Goal: Task Accomplishment & Management: Manage account settings

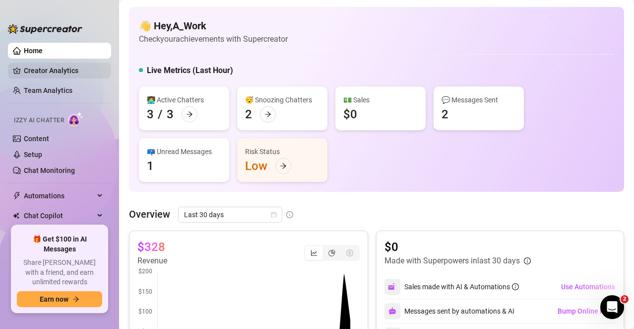
click at [57, 73] on link "Creator Analytics" at bounding box center [63, 71] width 79 height 16
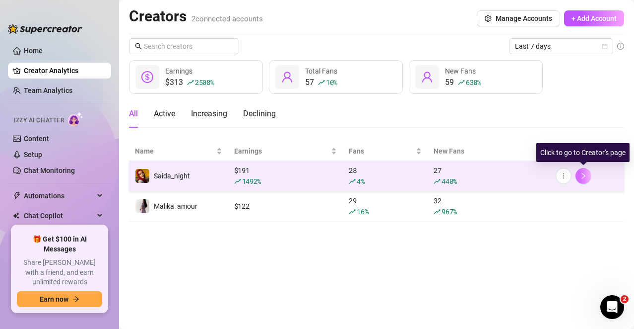
click at [588, 172] on button "button" at bounding box center [584, 176] width 16 height 16
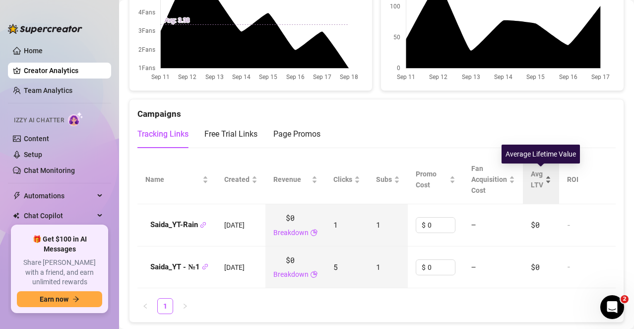
click at [544, 175] on span "Avg LTV" at bounding box center [537, 179] width 12 height 19
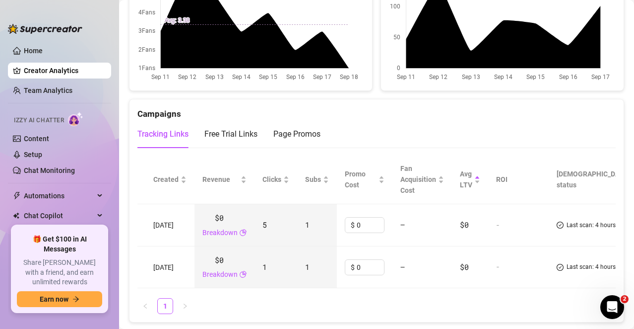
scroll to position [0, 82]
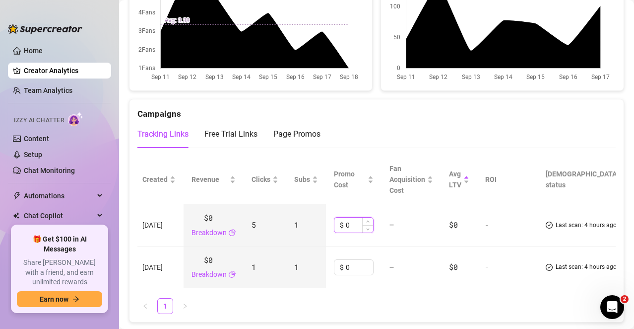
click at [365, 221] on input "0" at bounding box center [359, 224] width 27 height 15
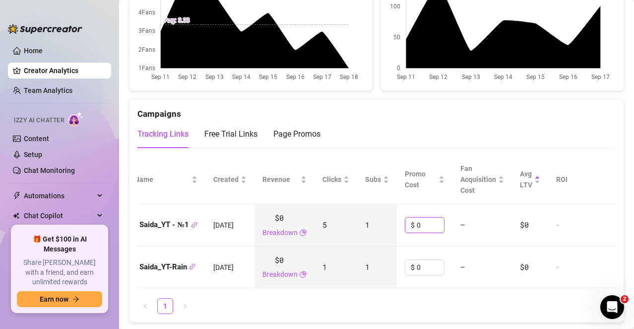
scroll to position [0, 0]
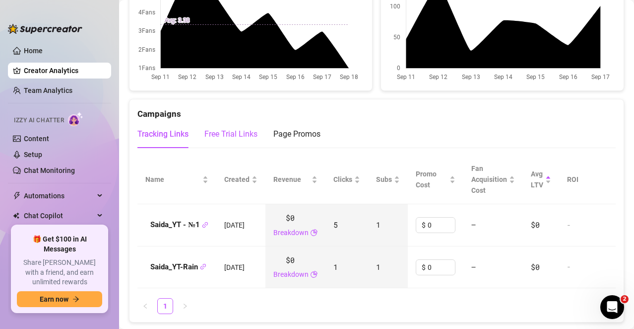
click at [235, 135] on div "Free Trial Links" at bounding box center [231, 134] width 53 height 12
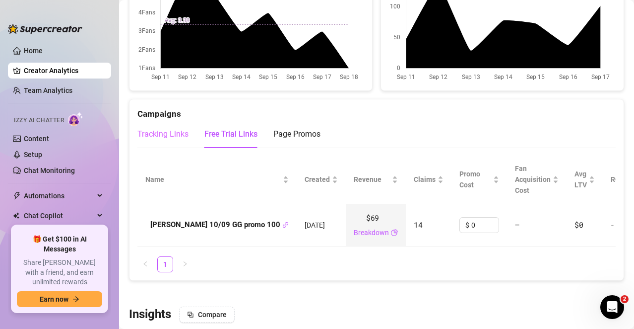
click at [168, 141] on div "Tracking Links" at bounding box center [163, 134] width 51 height 28
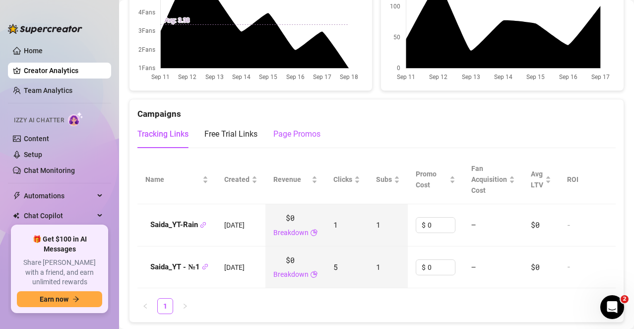
click at [290, 135] on div "Page Promos" at bounding box center [297, 134] width 47 height 12
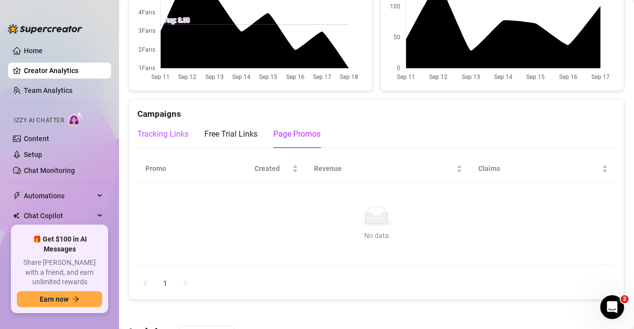
click at [166, 134] on div "Tracking Links" at bounding box center [163, 134] width 51 height 12
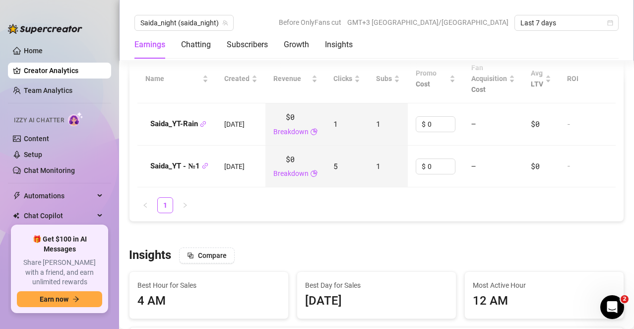
scroll to position [1078, 0]
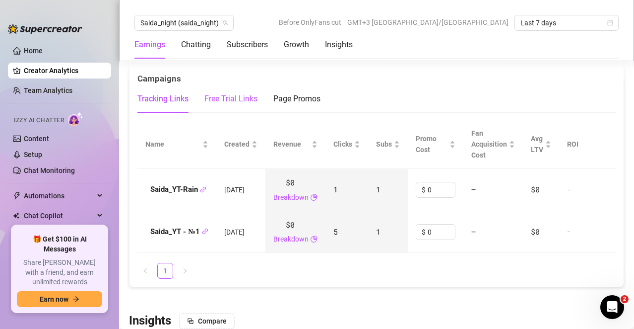
click at [247, 99] on div "Free Trial Links" at bounding box center [231, 99] width 53 height 12
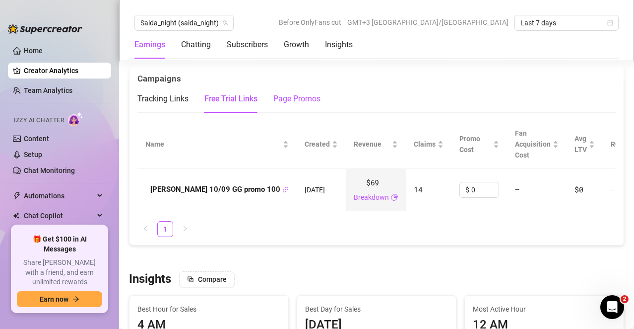
click at [308, 96] on div "Page Promos" at bounding box center [297, 99] width 47 height 12
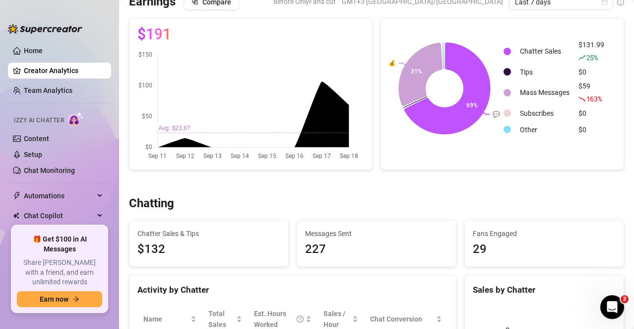
scroll to position [0, 0]
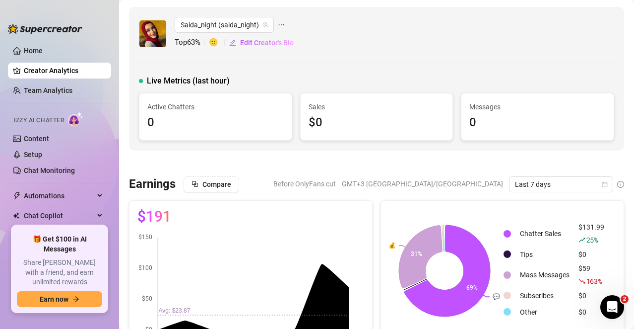
click at [46, 71] on link "Creator Analytics" at bounding box center [63, 71] width 79 height 16
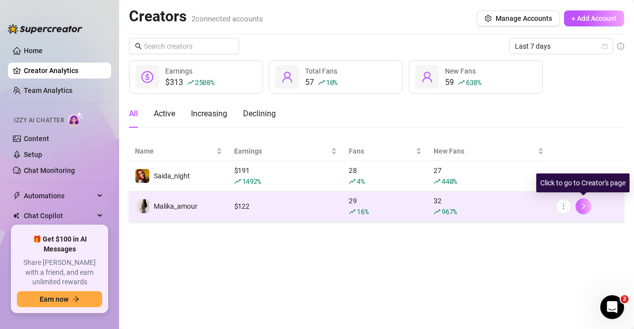
click at [587, 205] on icon "right" at bounding box center [583, 206] width 7 height 7
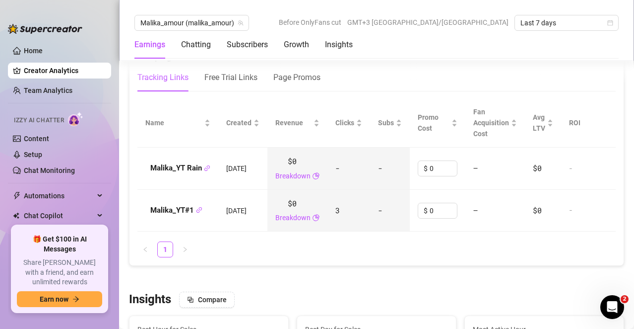
scroll to position [1042, 0]
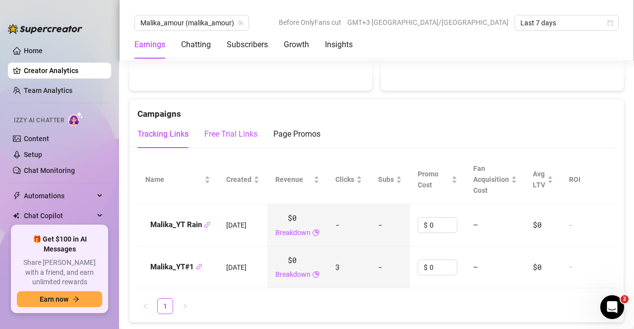
click at [229, 130] on div "Free Trial Links" at bounding box center [231, 134] width 53 height 12
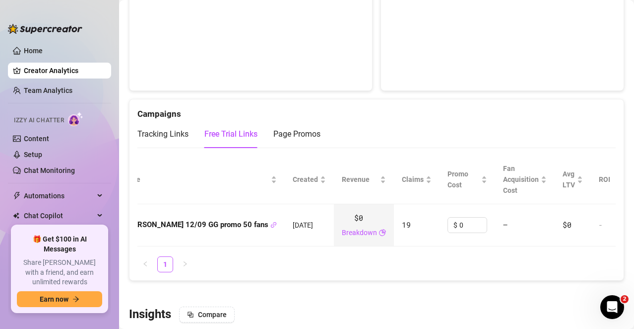
scroll to position [0, 0]
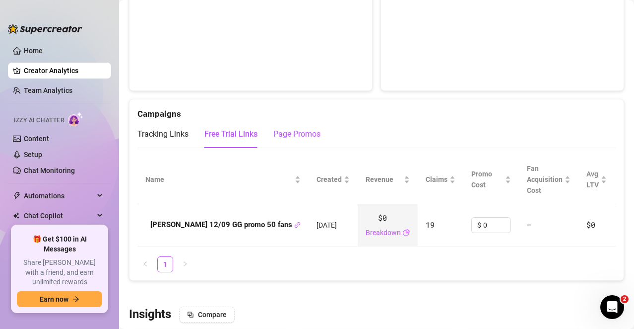
click at [298, 138] on div "Page Promos" at bounding box center [297, 134] width 47 height 12
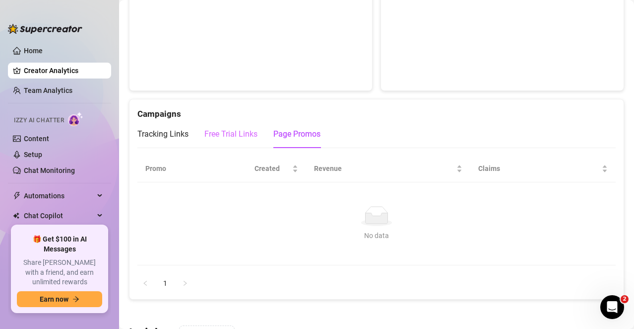
click at [218, 126] on div "Free Trial Links" at bounding box center [231, 134] width 53 height 28
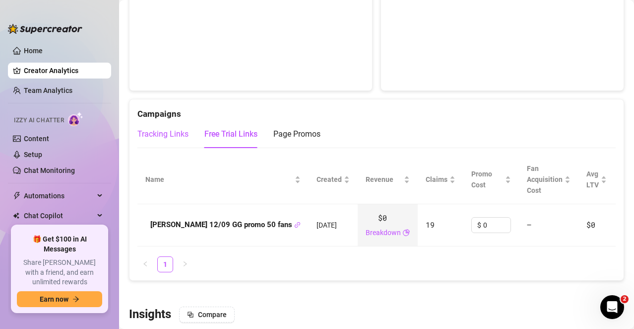
click at [170, 130] on div "Tracking Links" at bounding box center [163, 134] width 51 height 12
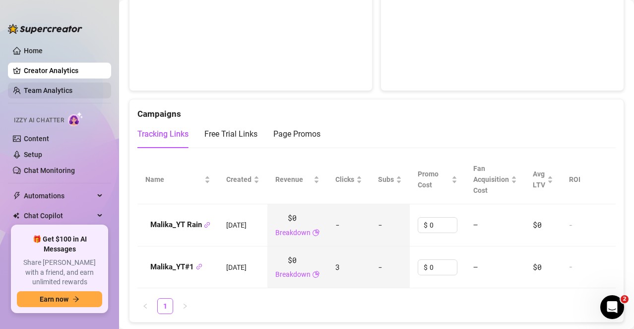
click at [69, 94] on link "Team Analytics" at bounding box center [48, 90] width 49 height 8
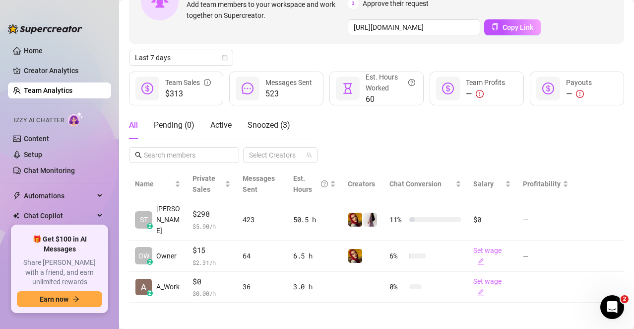
scroll to position [80, 0]
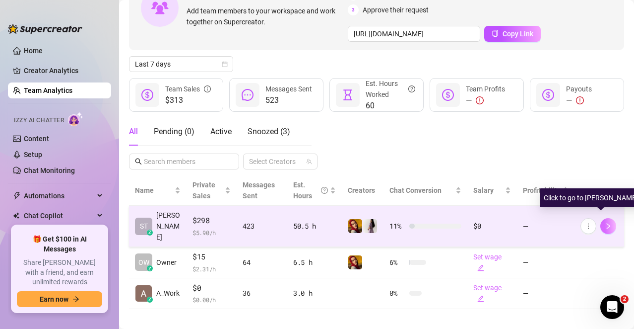
click at [605, 222] on icon "right" at bounding box center [608, 225] width 7 height 7
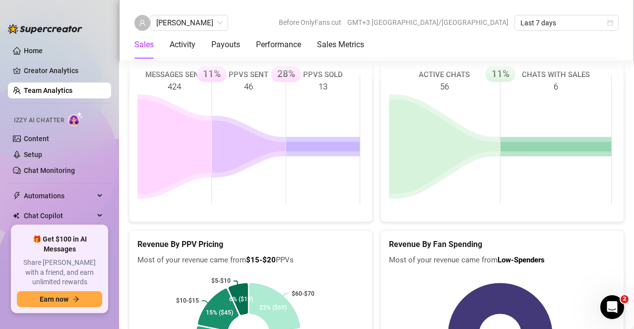
scroll to position [1969, 0]
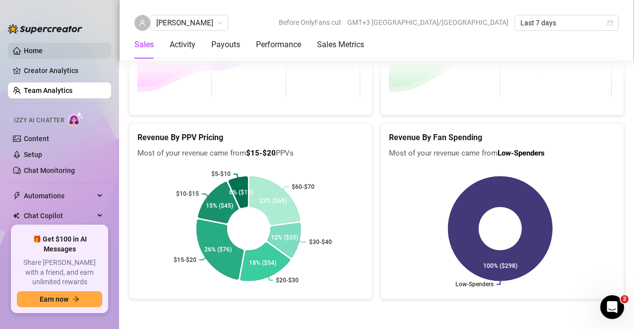
click at [40, 52] on link "Home" at bounding box center [33, 51] width 19 height 8
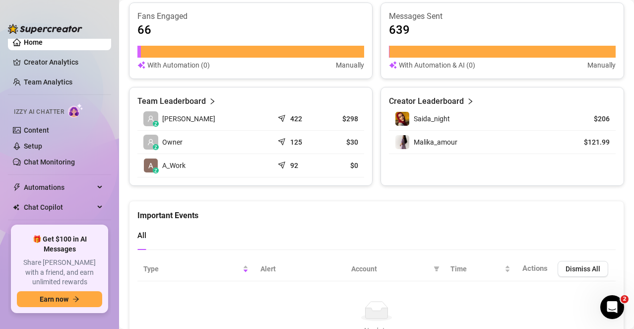
scroll to position [41, 0]
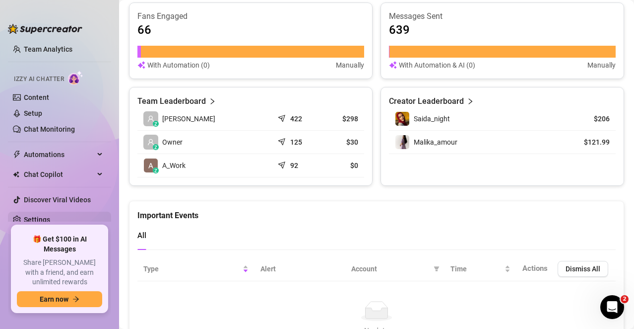
click at [50, 217] on link "Settings" at bounding box center [37, 219] width 26 height 8
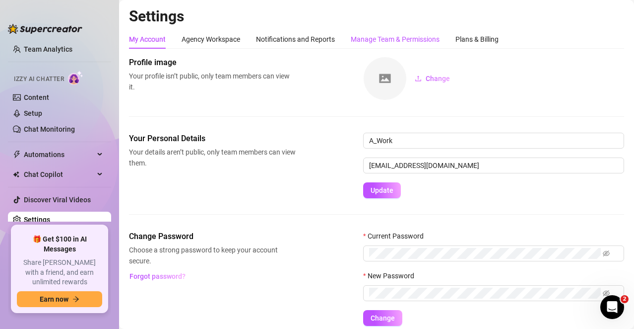
click at [406, 38] on div "Manage Team & Permissions" at bounding box center [395, 39] width 89 height 11
click at [394, 39] on div "Manage Team & Permissions" at bounding box center [395, 39] width 89 height 11
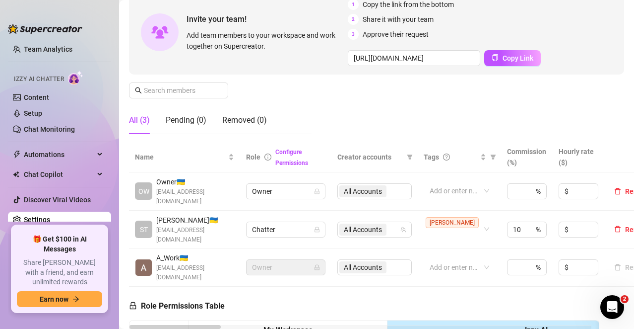
scroll to position [347, 0]
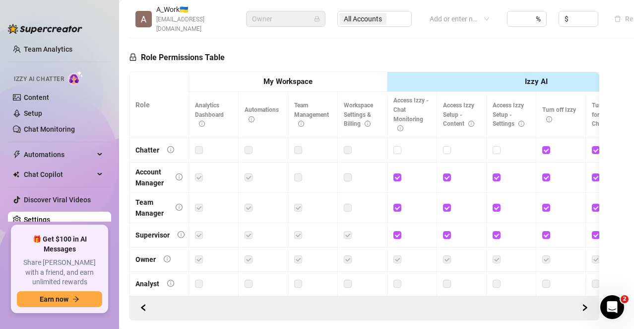
click at [134, 53] on icon "lock" at bounding box center [133, 57] width 8 height 8
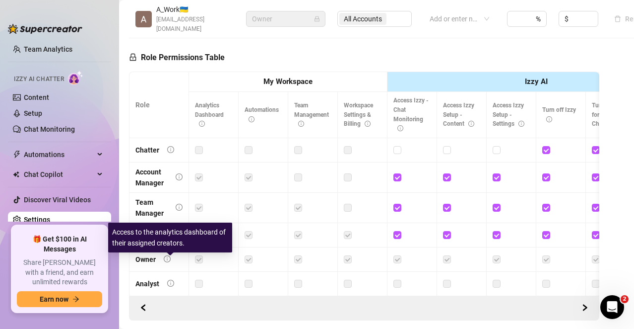
click at [172, 279] on icon "info-circle" at bounding box center [170, 282] width 7 height 7
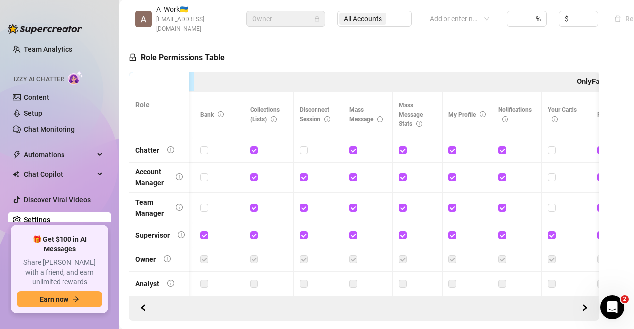
scroll to position [0, 0]
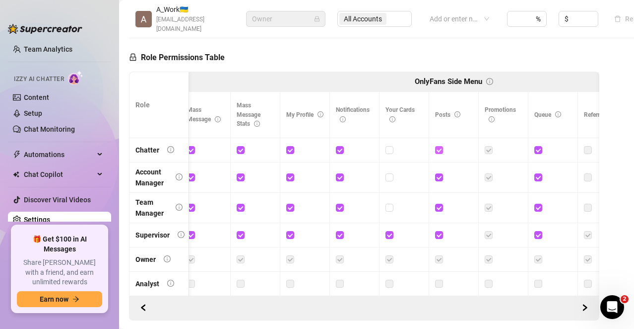
click at [440, 146] on input "checkbox" at bounding box center [438, 149] width 7 height 7
checkbox input "false"
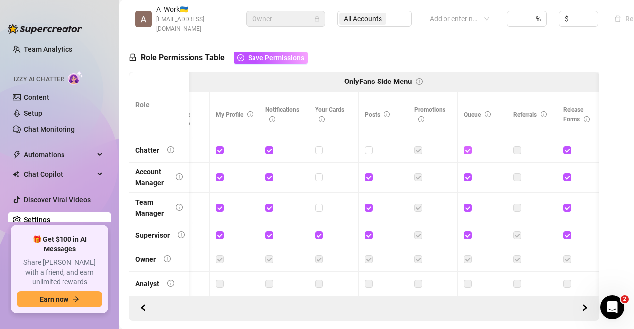
click at [471, 146] on span at bounding box center [468, 150] width 8 height 8
click at [471, 146] on input "checkbox" at bounding box center [467, 149] width 7 height 7
checkbox input "false"
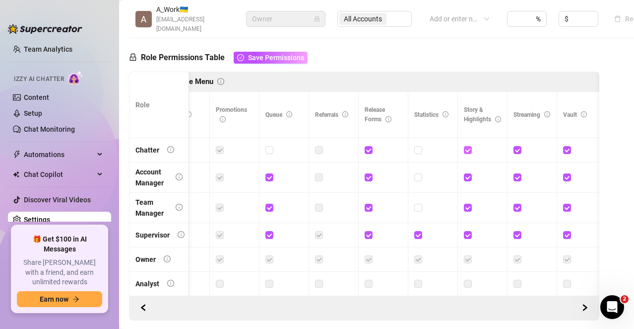
click at [465, 146] on input "checkbox" at bounding box center [467, 149] width 7 height 7
checkbox input "false"
click at [516, 146] on input "checkbox" at bounding box center [517, 149] width 7 height 7
checkbox input "false"
click at [369, 146] on input "checkbox" at bounding box center [368, 149] width 7 height 7
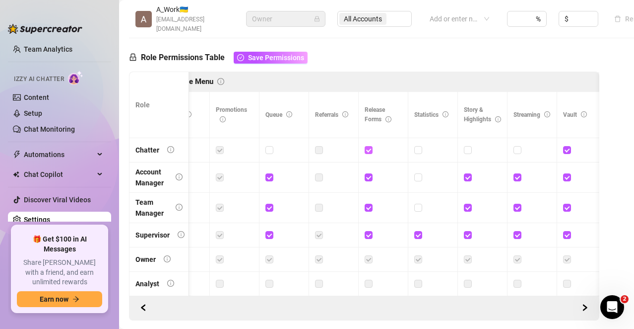
checkbox input "false"
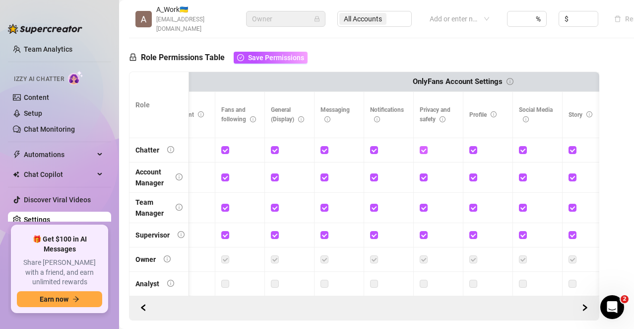
click at [426, 146] on input "checkbox" at bounding box center [423, 149] width 7 height 7
checkbox input "false"
click at [474, 146] on input "checkbox" at bounding box center [473, 149] width 7 height 7
checkbox input "false"
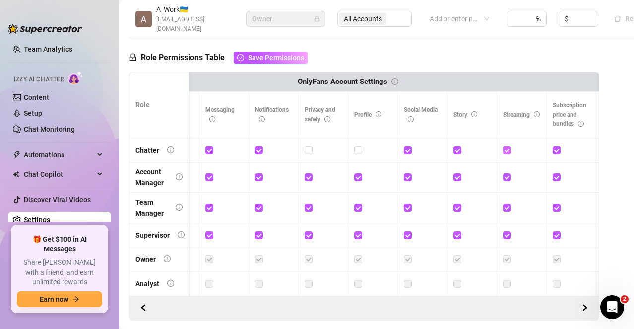
click at [507, 146] on input "checkbox" at bounding box center [506, 149] width 7 height 7
checkbox input "false"
click at [555, 146] on input "checkbox" at bounding box center [556, 149] width 7 height 7
checkbox input "false"
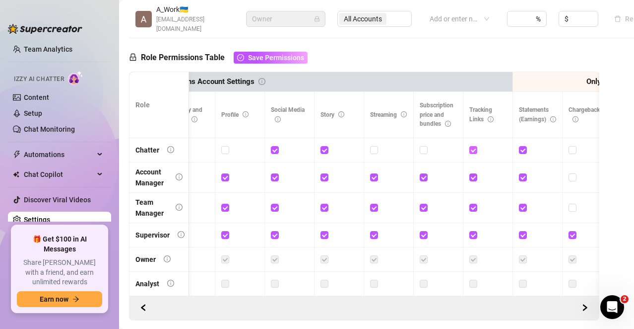
click at [475, 146] on input "checkbox" at bounding box center [473, 149] width 7 height 7
checkbox input "false"
click at [326, 146] on input "checkbox" at bounding box center [324, 149] width 7 height 7
checkbox input "false"
click at [280, 144] on div at bounding box center [289, 149] width 37 height 11
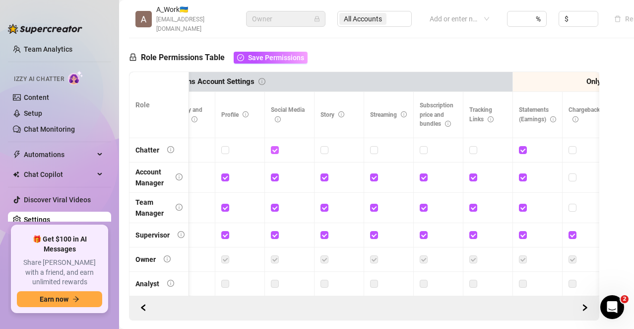
click at [275, 146] on input "checkbox" at bounding box center [274, 149] width 7 height 7
checkbox input "false"
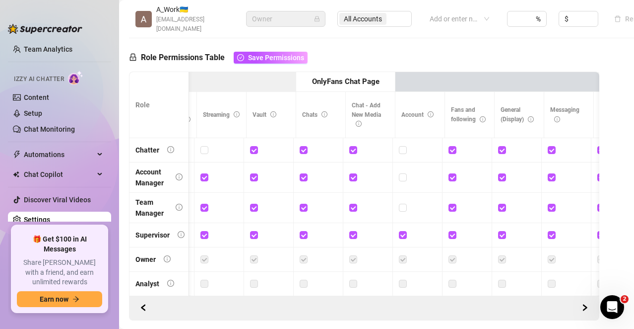
scroll to position [0, 1236]
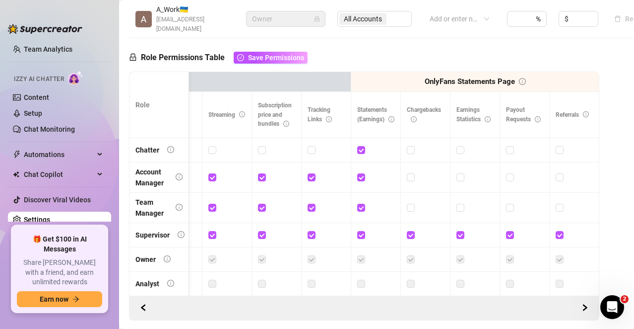
click at [357, 278] on label at bounding box center [361, 283] width 8 height 11
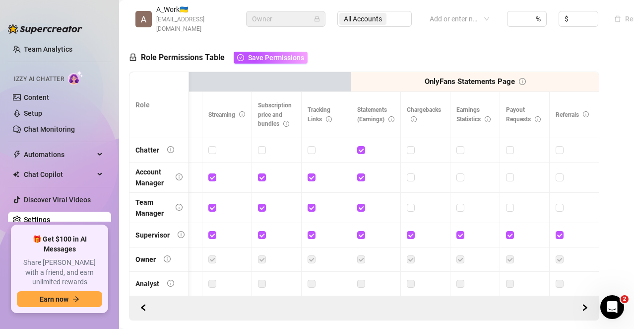
click at [357, 278] on label at bounding box center [361, 283] width 8 height 11
click at [457, 278] on label at bounding box center [461, 283] width 8 height 11
click at [506, 278] on label at bounding box center [510, 283] width 8 height 11
click at [357, 278] on label at bounding box center [361, 283] width 8 height 11
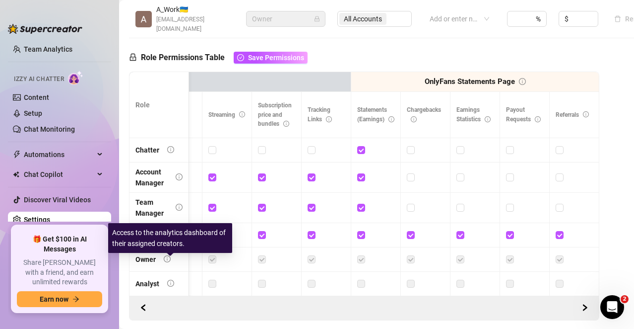
click at [172, 279] on icon "info-circle" at bounding box center [170, 282] width 7 height 7
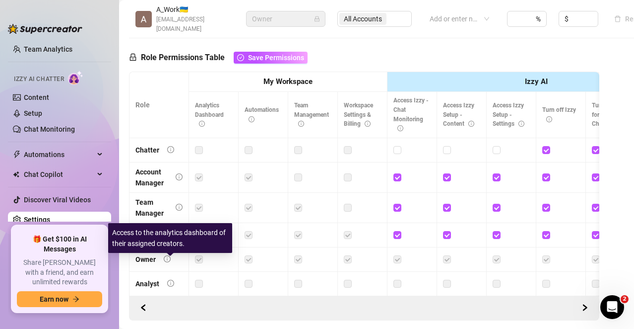
click at [169, 279] on icon "info-circle" at bounding box center [170, 282] width 7 height 7
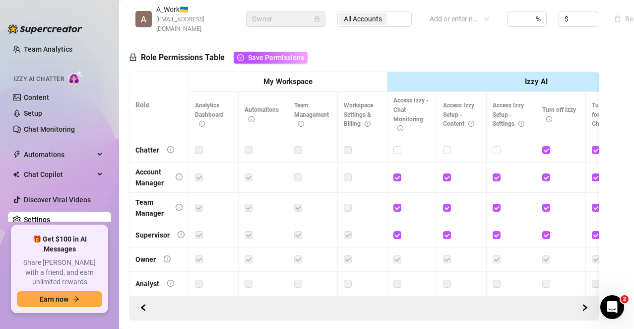
click at [206, 278] on div at bounding box center [213, 283] width 37 height 11
click at [198, 278] on label at bounding box center [199, 283] width 8 height 11
drag, startPoint x: 198, startPoint y: 264, endPoint x: 217, endPoint y: 265, distance: 18.9
click at [211, 278] on div at bounding box center [213, 283] width 37 height 11
click at [219, 278] on div at bounding box center [213, 283] width 37 height 11
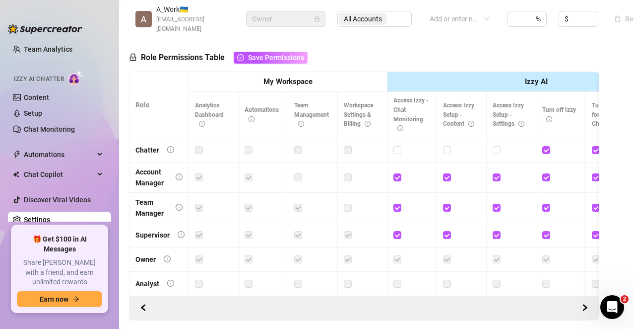
drag, startPoint x: 219, startPoint y: 260, endPoint x: 240, endPoint y: 260, distance: 20.8
click at [227, 278] on div at bounding box center [213, 283] width 37 height 11
click at [252, 278] on label at bounding box center [249, 283] width 8 height 11
drag, startPoint x: 252, startPoint y: 260, endPoint x: 273, endPoint y: 264, distance: 21.7
click at [256, 278] on div at bounding box center [263, 283] width 37 height 11
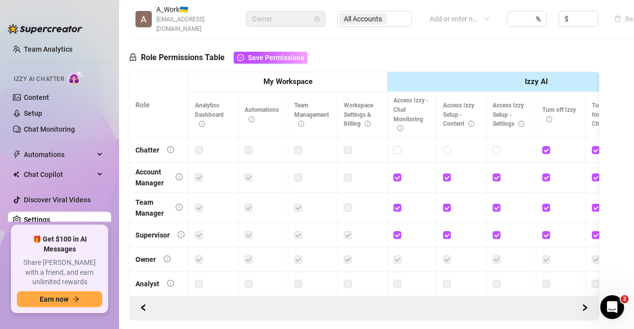
click at [300, 278] on label at bounding box center [298, 283] width 8 height 11
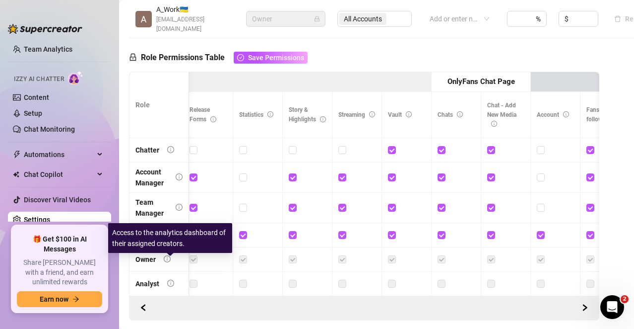
click at [170, 279] on icon "info-circle" at bounding box center [170, 282] width 7 height 7
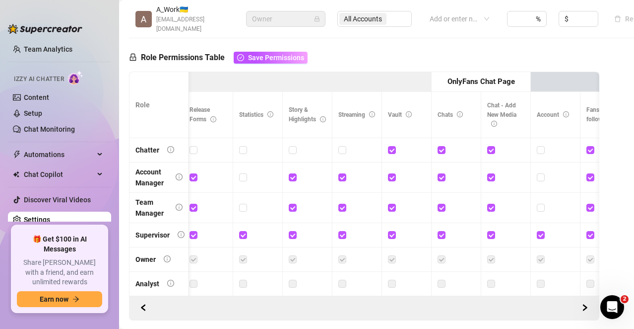
click at [229, 272] on td at bounding box center [209, 284] width 50 height 24
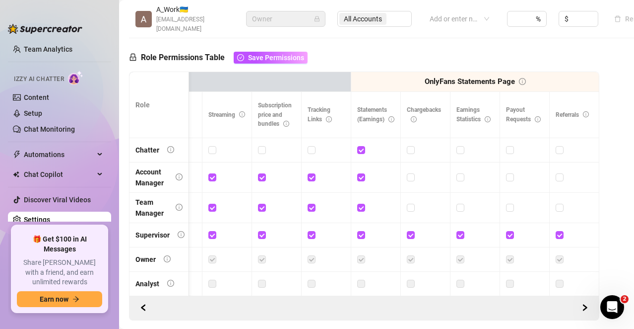
scroll to position [0, 1881]
drag, startPoint x: 352, startPoint y: 261, endPoint x: 360, endPoint y: 267, distance: 9.5
click at [357, 278] on label at bounding box center [361, 283] width 8 height 11
click at [357, 278] on div at bounding box center [375, 283] width 37 height 11
drag, startPoint x: 357, startPoint y: 264, endPoint x: 357, endPoint y: 254, distance: 9.4
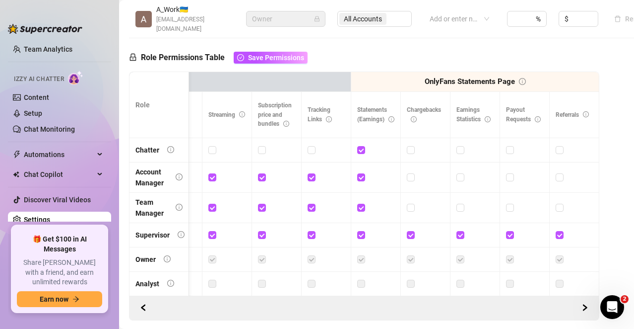
click at [357, 278] on div at bounding box center [375, 283] width 37 height 11
click at [357, 254] on label at bounding box center [361, 259] width 8 height 11
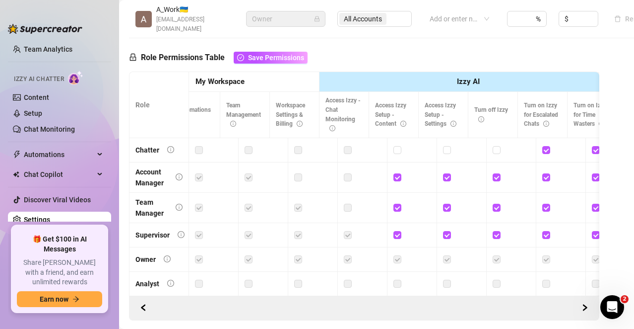
scroll to position [0, 0]
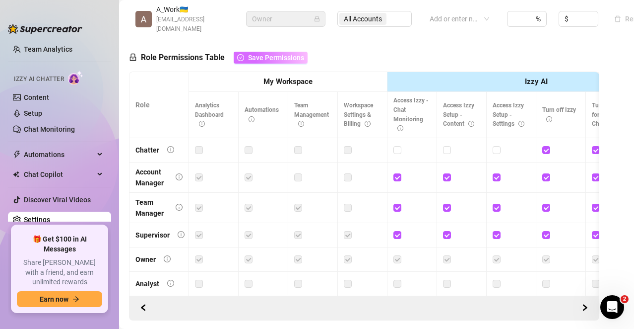
click at [274, 52] on button "Save Permissions" at bounding box center [271, 58] width 74 height 12
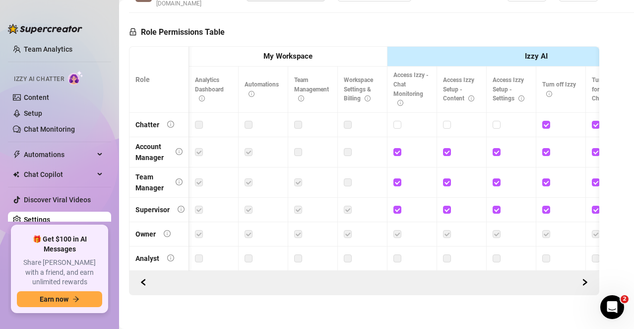
scroll to position [0, 468]
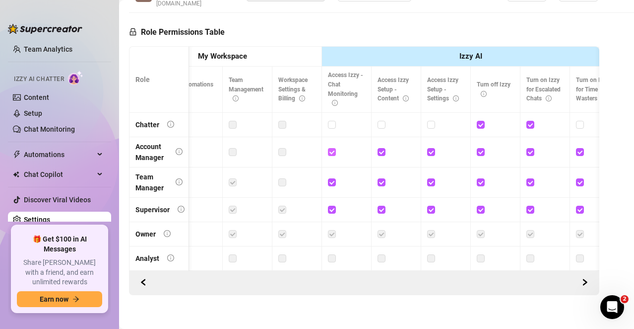
click at [333, 148] on input "checkbox" at bounding box center [331, 151] width 7 height 7
checkbox input "false"
click at [383, 148] on input "checkbox" at bounding box center [381, 151] width 7 height 7
checkbox input "false"
click at [431, 148] on input "checkbox" at bounding box center [430, 151] width 7 height 7
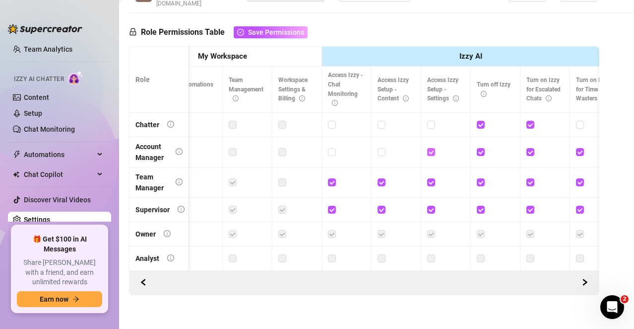
checkbox input "false"
drag, startPoint x: 483, startPoint y: 131, endPoint x: 512, endPoint y: 131, distance: 29.3
click at [484, 148] on input "checkbox" at bounding box center [480, 151] width 7 height 7
checkbox input "false"
click at [528, 148] on input "checkbox" at bounding box center [530, 151] width 7 height 7
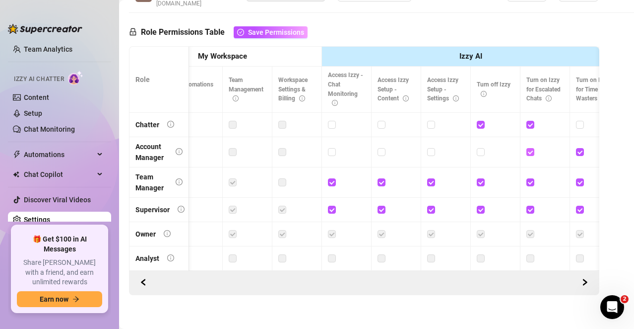
checkbox input "false"
click at [583, 148] on input "checkbox" at bounding box center [579, 151] width 7 height 7
checkbox input "false"
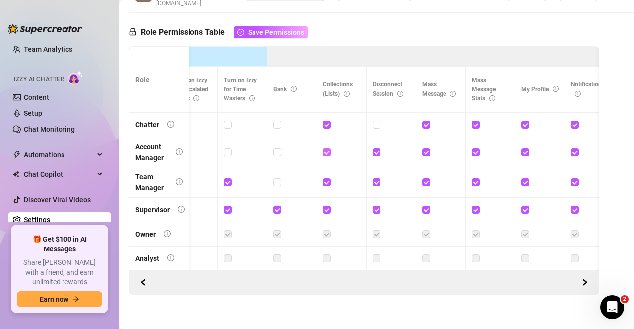
click at [328, 148] on input "checkbox" at bounding box center [326, 151] width 7 height 7
checkbox input "false"
click at [377, 148] on input "checkbox" at bounding box center [376, 151] width 7 height 7
checkbox input "false"
click at [422, 137] on td at bounding box center [441, 152] width 50 height 30
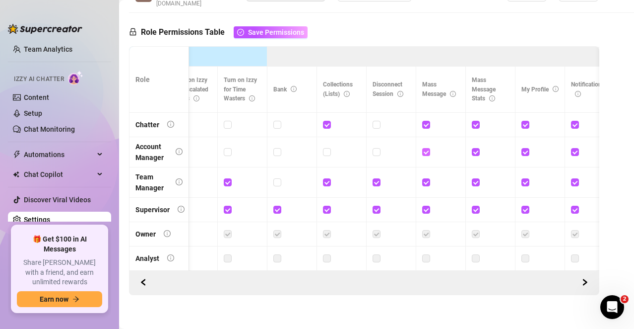
click at [428, 148] on input "checkbox" at bounding box center [425, 151] width 7 height 7
checkbox input "false"
click at [480, 146] on div at bounding box center [490, 151] width 37 height 11
click at [477, 146] on label at bounding box center [476, 151] width 8 height 11
click at [477, 148] on input "checkbox" at bounding box center [475, 151] width 7 height 7
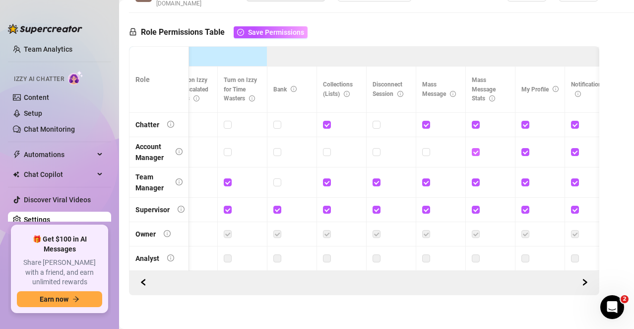
checkbox input "false"
click at [528, 148] on input "checkbox" at bounding box center [525, 151] width 7 height 7
checkbox input "false"
click at [576, 148] on input "checkbox" at bounding box center [574, 151] width 7 height 7
checkbox input "false"
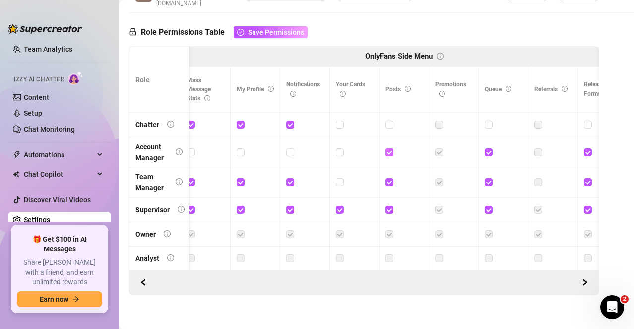
click at [391, 148] on input "checkbox" at bounding box center [389, 151] width 7 height 7
checkbox input "false"
click at [488, 148] on input "checkbox" at bounding box center [488, 151] width 7 height 7
checkbox input "false"
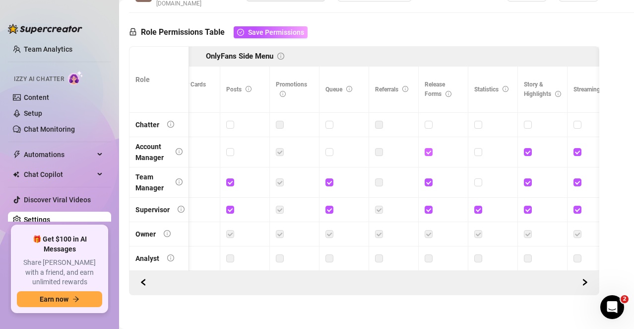
click at [429, 148] on input "checkbox" at bounding box center [428, 151] width 7 height 7
checkbox input "false"
click at [530, 148] on input "checkbox" at bounding box center [527, 151] width 7 height 7
checkbox input "false"
click at [581, 148] on span at bounding box center [578, 152] width 8 height 8
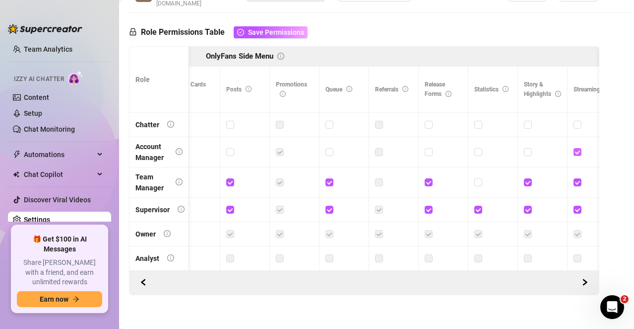
click at [581, 148] on input "checkbox" at bounding box center [577, 151] width 7 height 7
checkbox input "false"
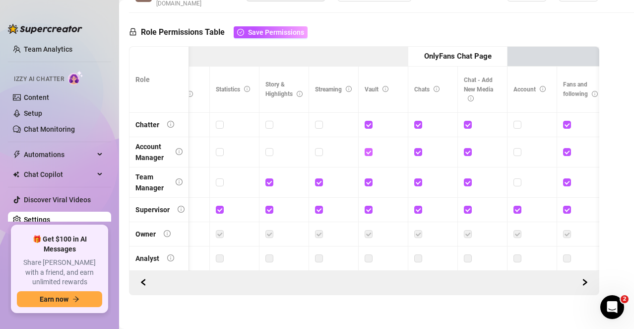
click at [368, 148] on input "checkbox" at bounding box center [368, 151] width 7 height 7
checkbox input "false"
click at [419, 148] on input "checkbox" at bounding box center [418, 151] width 7 height 7
checkbox input "false"
drag, startPoint x: 472, startPoint y: 129, endPoint x: 528, endPoint y: 133, distance: 56.7
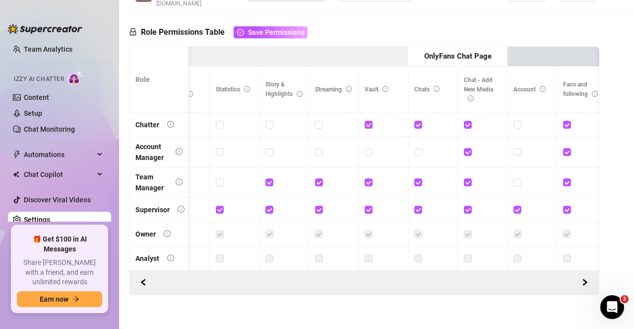
click at [473, 146] on div at bounding box center [482, 151] width 37 height 11
click at [568, 148] on input "checkbox" at bounding box center [566, 151] width 7 height 7
checkbox input "false"
click at [470, 148] on input "checkbox" at bounding box center [467, 151] width 7 height 7
checkbox input "false"
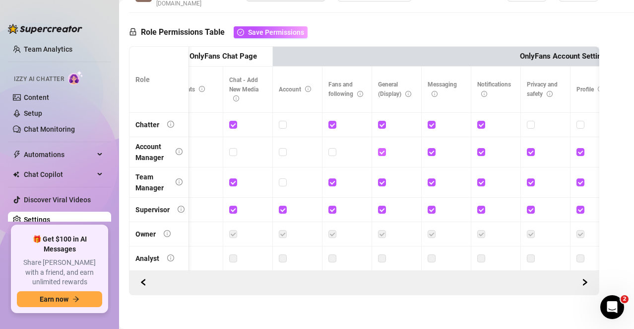
click at [383, 148] on input "checkbox" at bounding box center [381, 151] width 7 height 7
checkbox input "false"
drag, startPoint x: 431, startPoint y: 131, endPoint x: 487, endPoint y: 138, distance: 56.7
click at [431, 148] on input "checkbox" at bounding box center [431, 151] width 7 height 7
checkbox input "false"
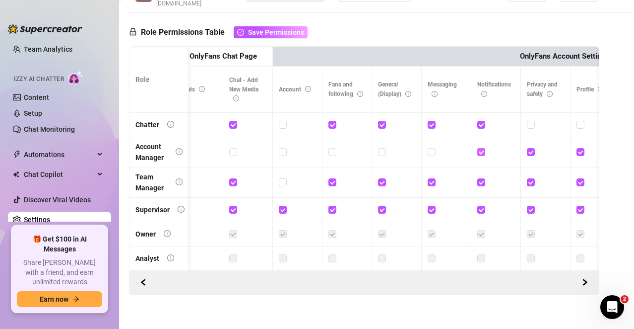
click at [483, 148] on input "checkbox" at bounding box center [481, 151] width 7 height 7
checkbox input "false"
click at [530, 148] on input "checkbox" at bounding box center [530, 151] width 7 height 7
checkbox input "false"
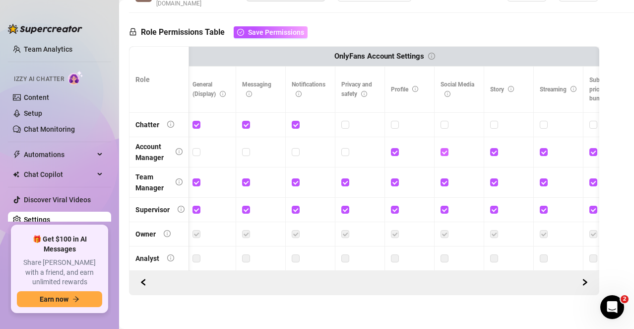
click at [445, 148] on input "checkbox" at bounding box center [444, 151] width 7 height 7
checkbox input "false"
click at [491, 148] on input "checkbox" at bounding box center [493, 151] width 7 height 7
checkbox input "false"
click at [547, 148] on span at bounding box center [544, 152] width 8 height 8
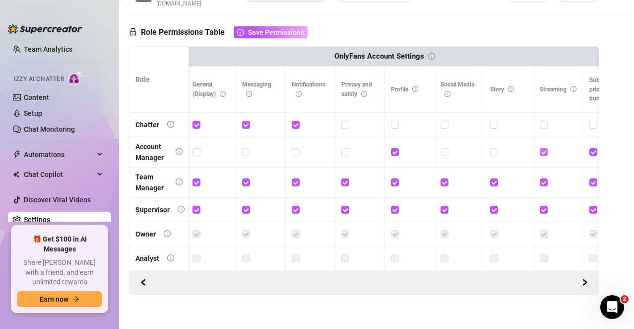
click at [547, 148] on input "checkbox" at bounding box center [543, 151] width 7 height 7
checkbox input "false"
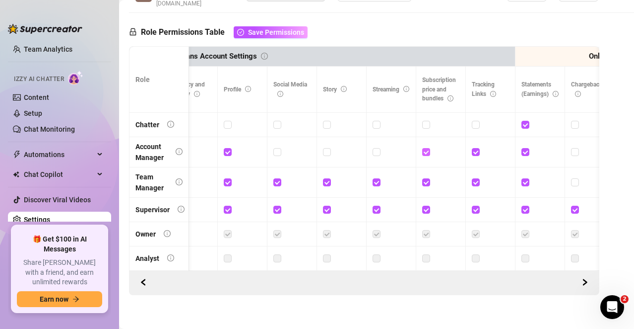
click at [427, 148] on input "checkbox" at bounding box center [425, 151] width 7 height 7
checkbox input "false"
click at [478, 148] on input "checkbox" at bounding box center [475, 151] width 7 height 7
checkbox input "false"
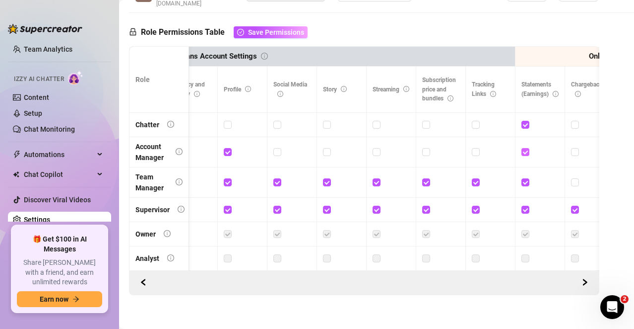
click at [523, 148] on input "checkbox" at bounding box center [525, 151] width 7 height 7
checkbox input "false"
click at [231, 148] on span at bounding box center [228, 152] width 8 height 8
click at [231, 148] on input "checkbox" at bounding box center [227, 151] width 7 height 7
checkbox input "false"
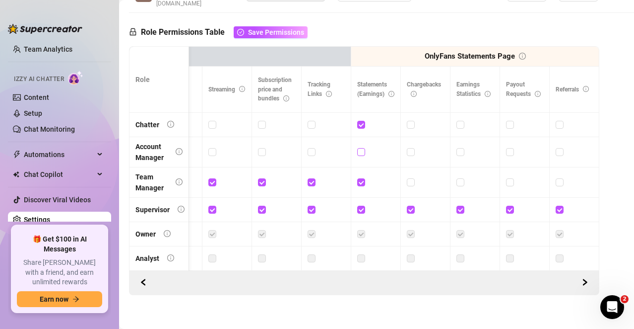
click at [357, 148] on input "checkbox" at bounding box center [360, 151] width 7 height 7
checkbox input "true"
click at [270, 28] on span "Save Permissions" at bounding box center [276, 32] width 56 height 8
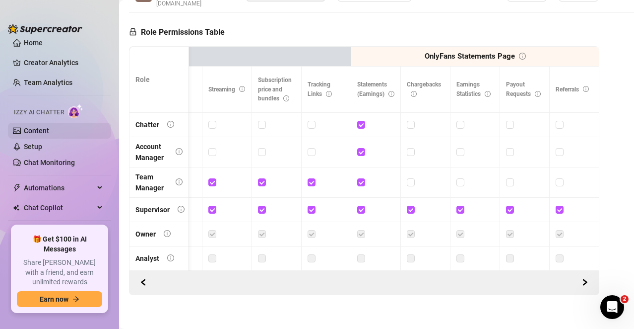
scroll to position [0, 0]
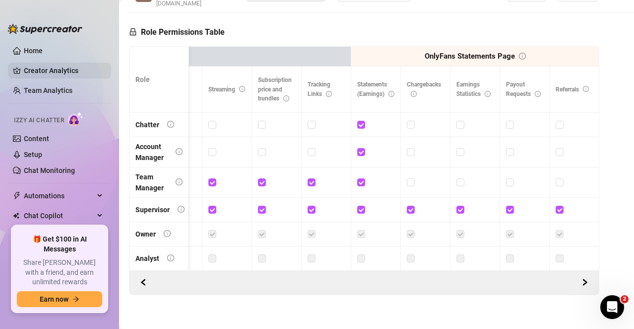
click at [49, 68] on link "Creator Analytics" at bounding box center [63, 71] width 79 height 16
click at [64, 70] on link "Creator Analytics" at bounding box center [63, 71] width 79 height 16
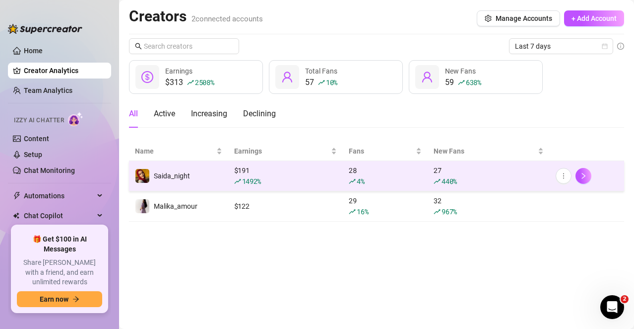
click at [170, 169] on div "Saida_night" at bounding box center [162, 175] width 55 height 15
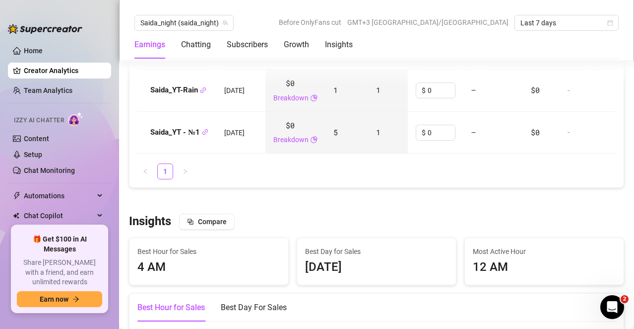
scroll to position [1078, 0]
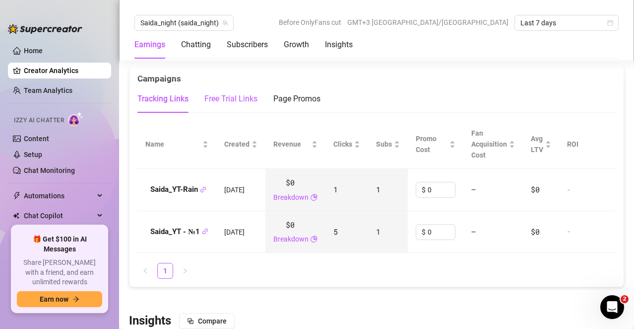
click at [229, 100] on div "Free Trial Links" at bounding box center [231, 99] width 53 height 12
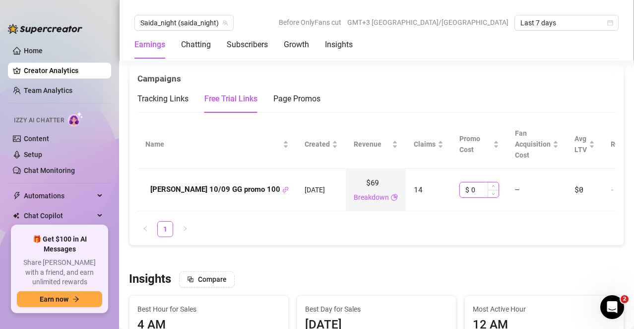
click at [472, 187] on input "0" at bounding box center [485, 189] width 27 height 15
type input "200"
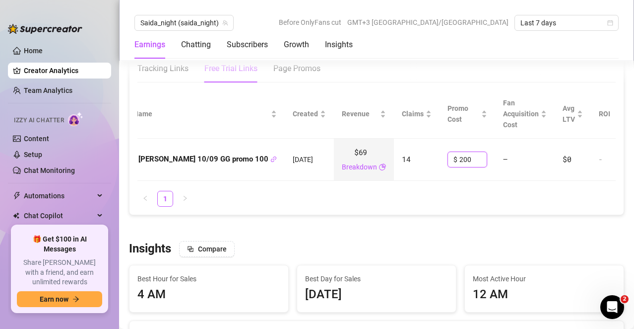
scroll to position [1105, 0]
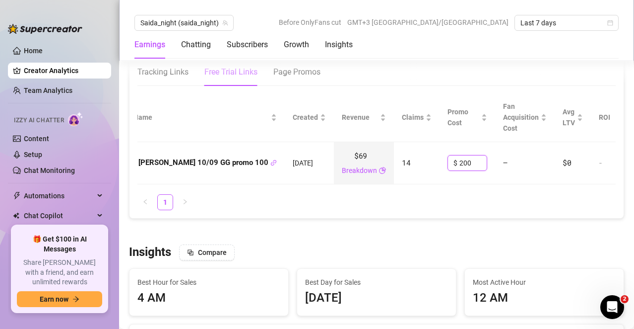
drag, startPoint x: 430, startPoint y: 161, endPoint x: 402, endPoint y: 160, distance: 28.3
click at [440, 160] on td "$ 200" at bounding box center [468, 163] width 56 height 42
click at [476, 158] on span "Increase Value" at bounding box center [481, 159] width 11 height 9
click at [480, 158] on icon "up" at bounding box center [481, 159] width 3 height 3
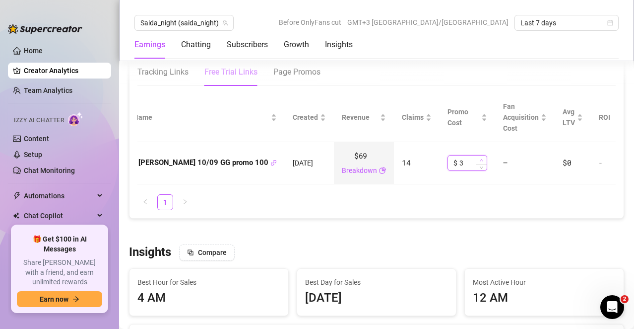
click at [480, 158] on icon "up" at bounding box center [481, 159] width 3 height 3
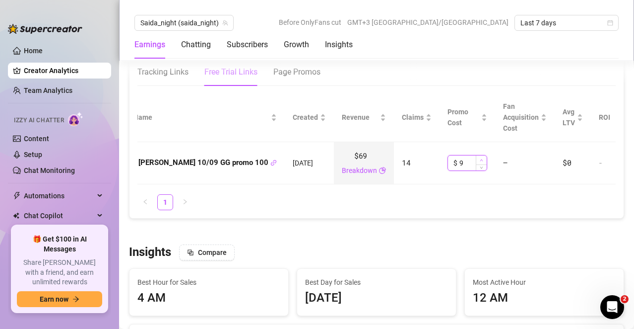
click at [480, 158] on icon "up" at bounding box center [481, 159] width 3 height 3
type input "10"
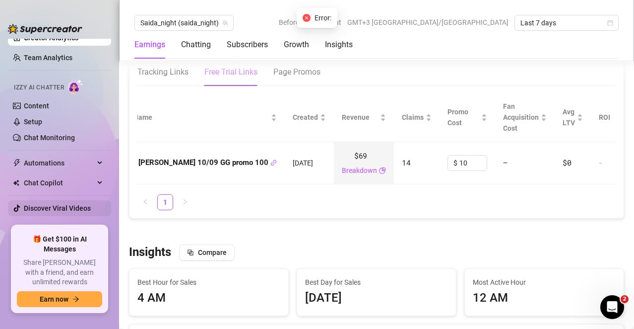
scroll to position [41, 0]
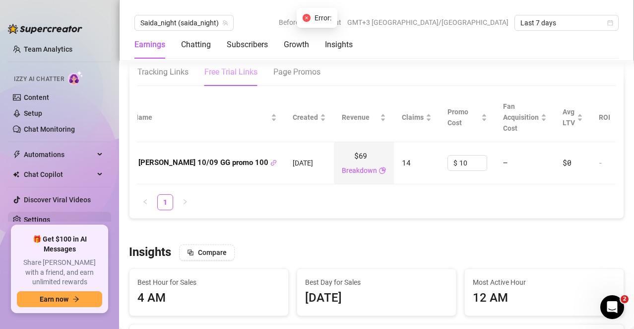
click at [47, 222] on link "Settings" at bounding box center [37, 219] width 26 height 8
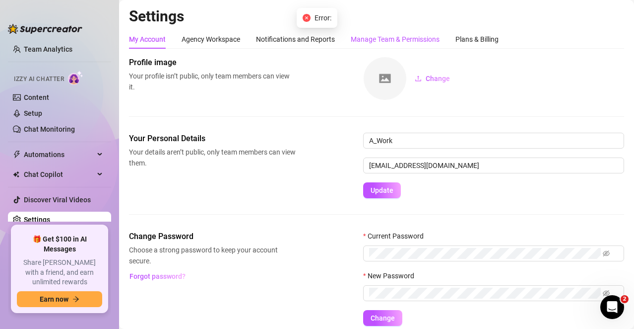
click at [406, 39] on div "Manage Team & Permissions" at bounding box center [395, 39] width 89 height 11
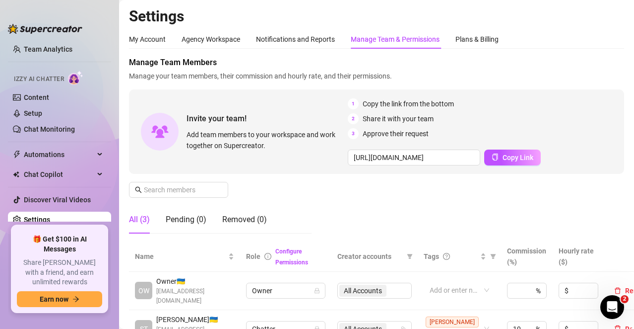
scroll to position [149, 0]
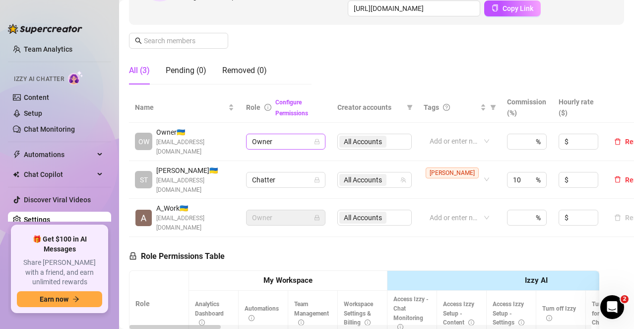
click at [273, 140] on span "Owner" at bounding box center [286, 141] width 68 height 15
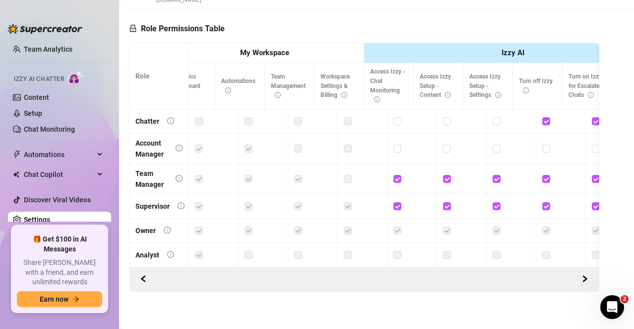
scroll to position [0, 0]
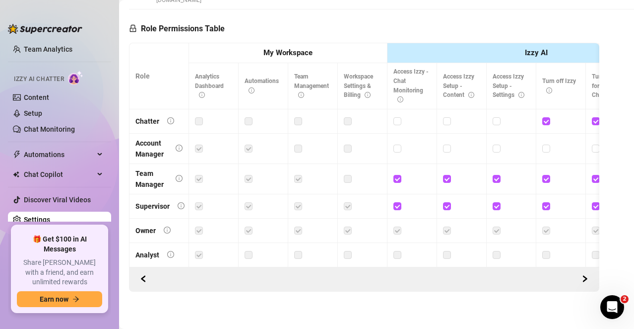
click at [198, 249] on label at bounding box center [199, 254] width 8 height 11
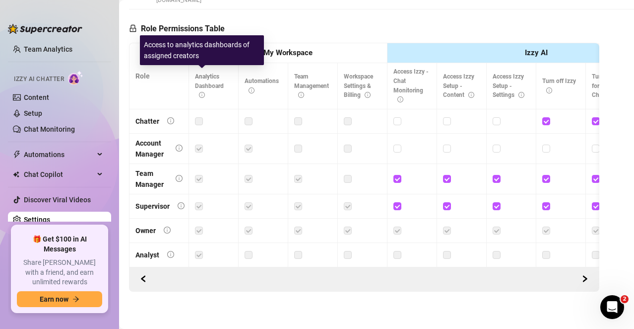
click at [203, 92] on icon "info-circle" at bounding box center [202, 95] width 6 height 6
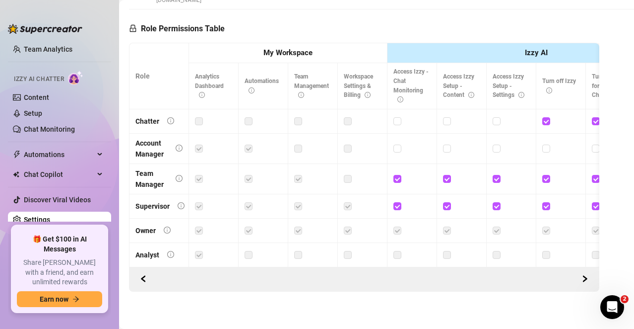
click at [252, 143] on label at bounding box center [249, 148] width 8 height 11
click at [194, 134] on td at bounding box center [214, 149] width 50 height 30
click at [198, 143] on label at bounding box center [199, 148] width 8 height 11
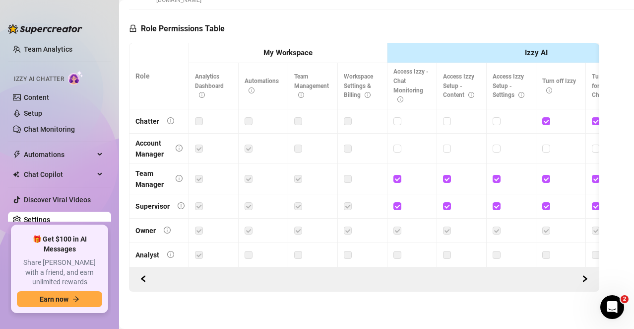
click at [198, 143] on label at bounding box center [199, 148] width 8 height 11
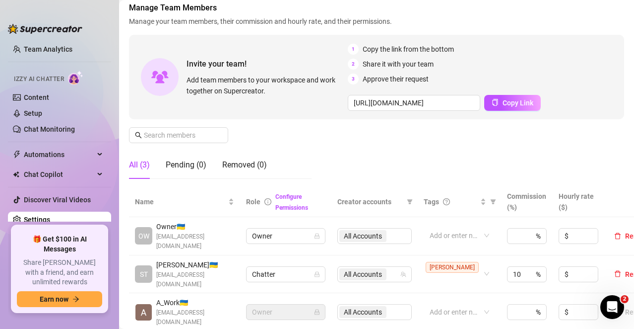
scroll to position [149, 0]
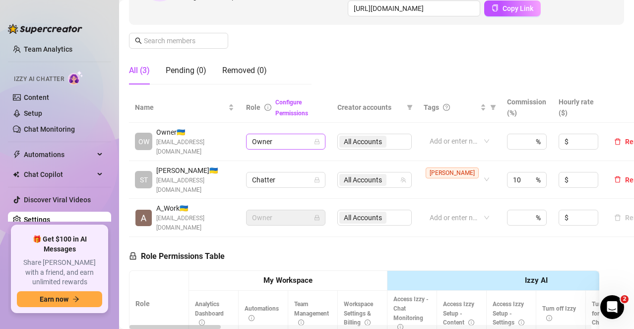
click at [273, 134] on span "Owner" at bounding box center [286, 141] width 68 height 15
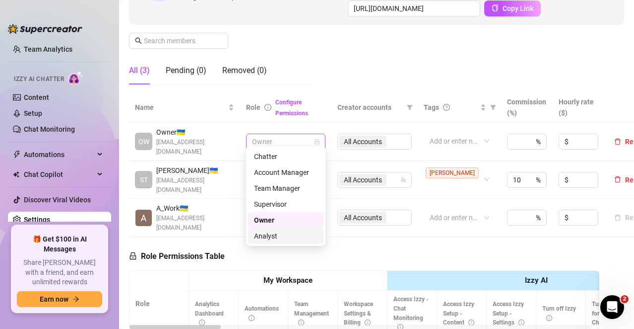
click at [264, 234] on div "Analyst" at bounding box center [286, 235] width 64 height 11
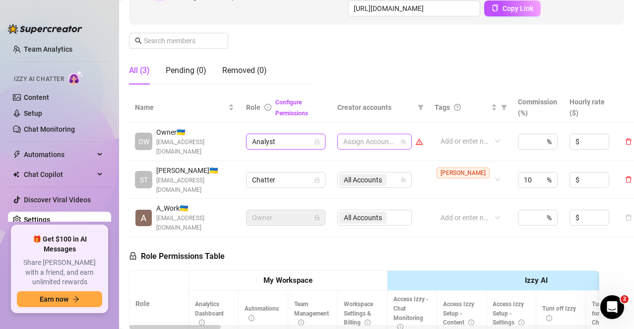
click at [372, 138] on div at bounding box center [370, 142] width 60 height 14
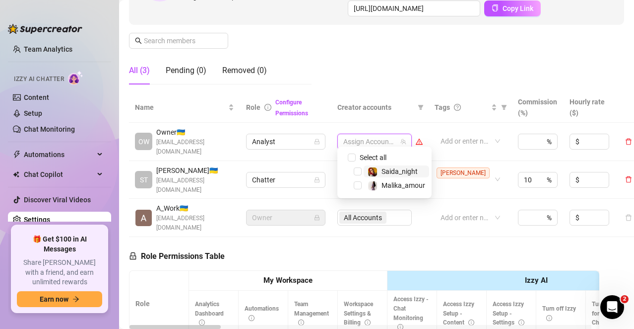
click at [387, 169] on span "Saida_night" at bounding box center [400, 171] width 36 height 8
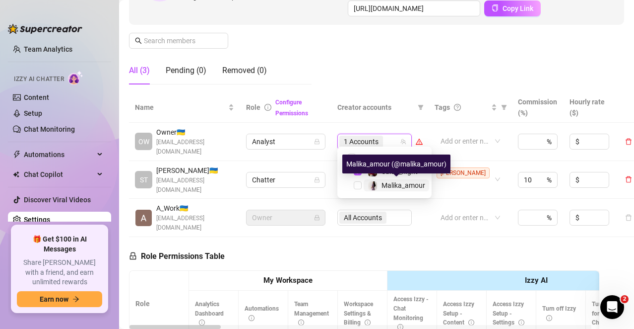
click at [374, 186] on img at bounding box center [372, 185] width 9 height 9
checkbox input "true"
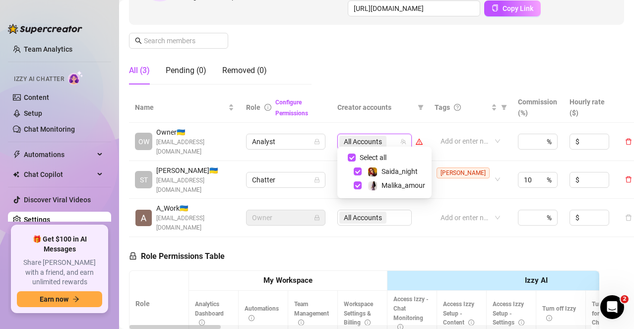
click at [396, 68] on div "Manage Team Members Manage your team members, their commission and hourly rate,…" at bounding box center [376, 0] width 495 height 185
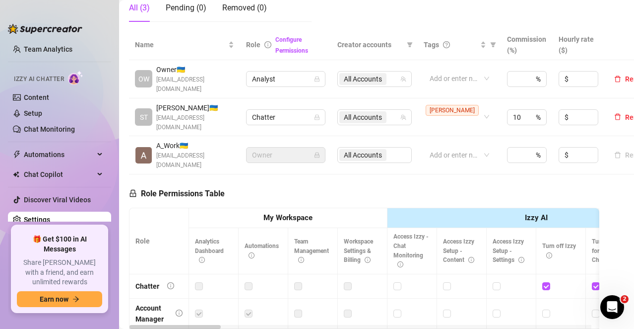
scroll to position [248, 0]
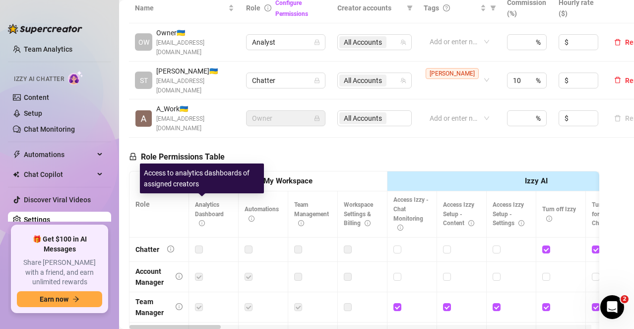
click at [203, 220] on icon "info-circle" at bounding box center [202, 223] width 6 height 6
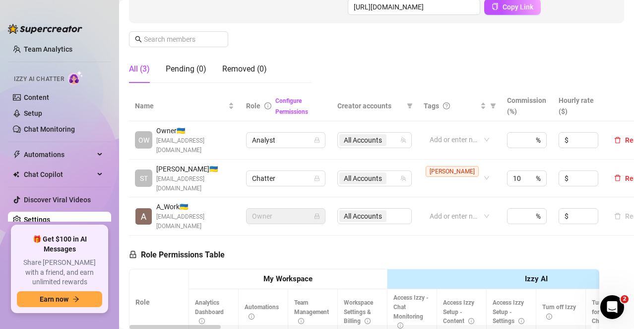
scroll to position [128, 0]
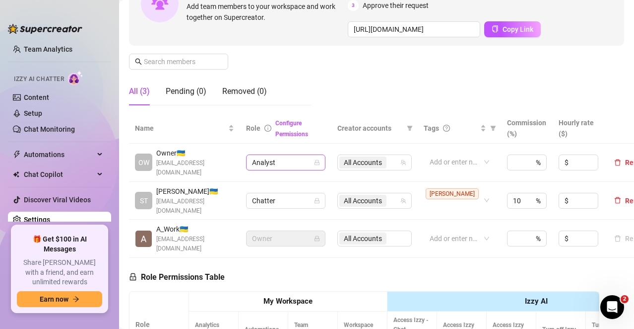
click at [290, 155] on span "Analyst" at bounding box center [286, 162] width 68 height 15
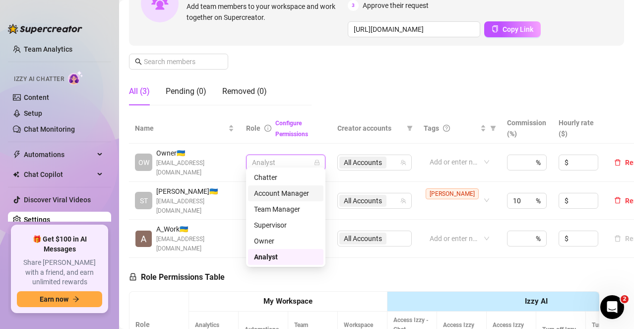
click at [270, 191] on div "Account Manager" at bounding box center [286, 193] width 64 height 11
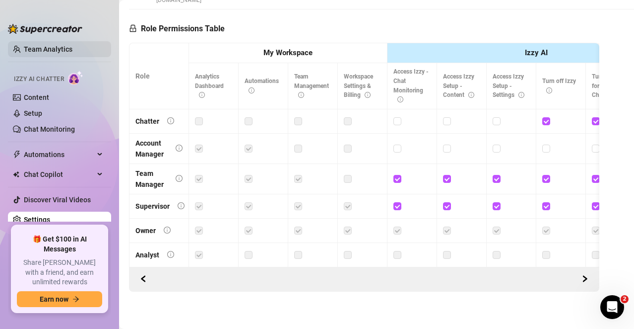
scroll to position [0, 0]
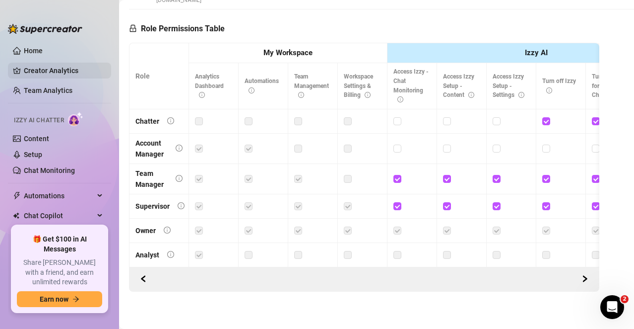
click at [62, 68] on link "Creator Analytics" at bounding box center [63, 71] width 79 height 16
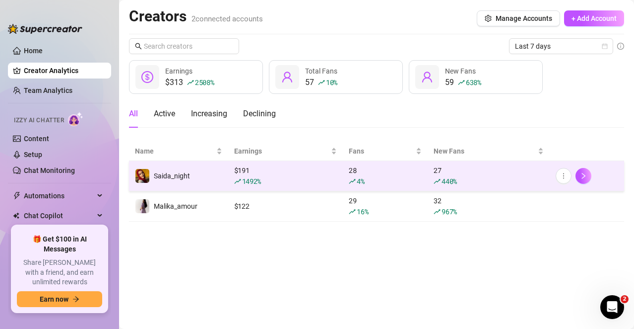
click at [178, 173] on span "Saida_night" at bounding box center [172, 176] width 36 height 8
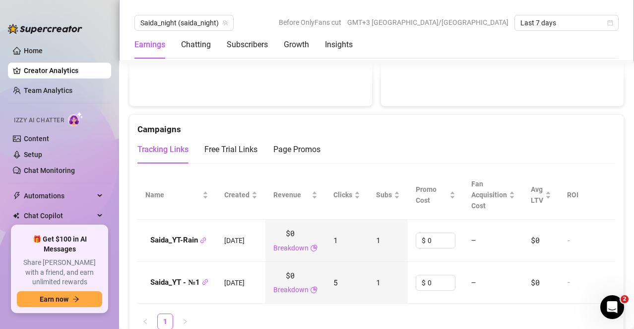
scroll to position [1043, 0]
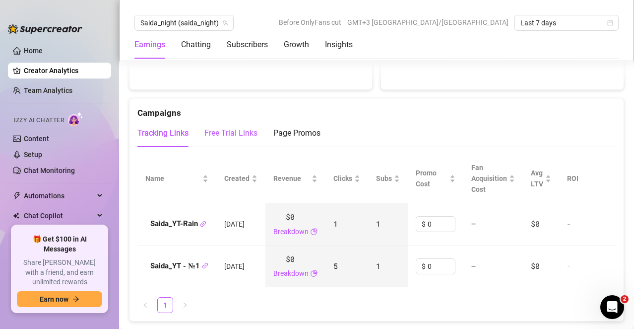
click at [233, 135] on div "Free Trial Links" at bounding box center [231, 133] width 53 height 12
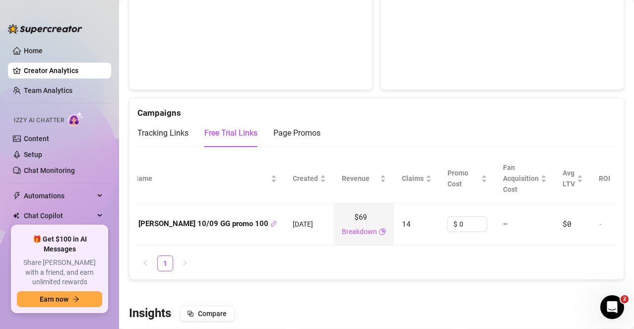
scroll to position [0, 0]
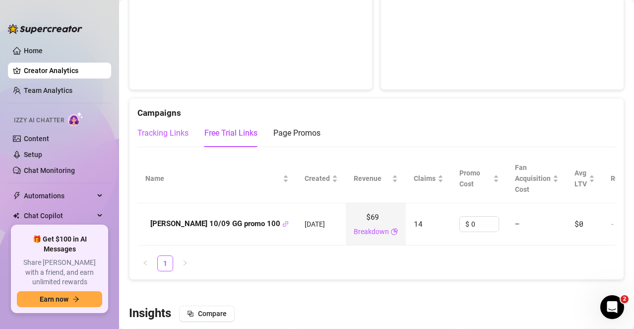
click at [166, 138] on div "Tracking Links" at bounding box center [163, 133] width 51 height 12
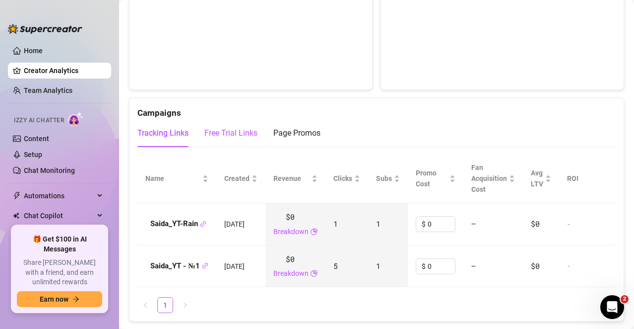
click at [229, 134] on div "Free Trial Links" at bounding box center [231, 133] width 53 height 12
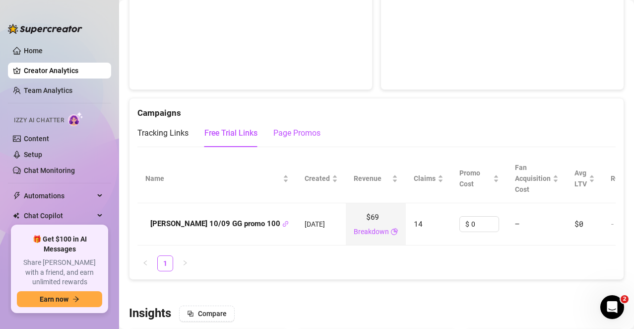
click at [291, 131] on div "Page Promos" at bounding box center [297, 133] width 47 height 12
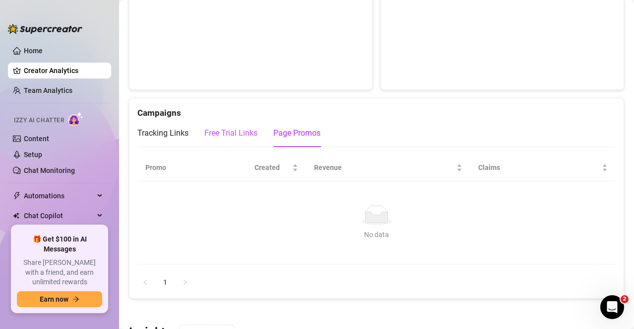
click at [234, 128] on div "Free Trial Links" at bounding box center [231, 133] width 53 height 12
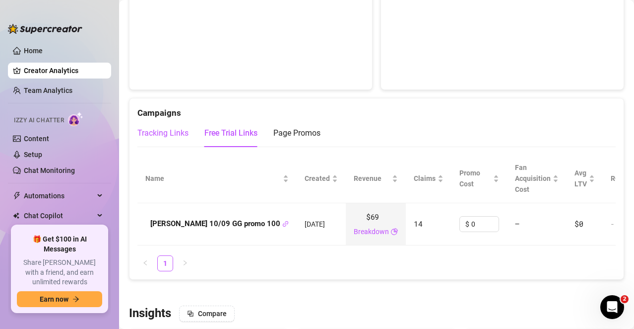
click at [144, 132] on div "Tracking Links" at bounding box center [163, 133] width 51 height 12
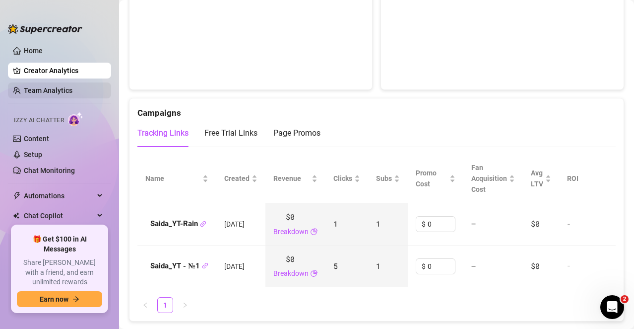
click at [50, 87] on link "Team Analytics" at bounding box center [48, 90] width 49 height 8
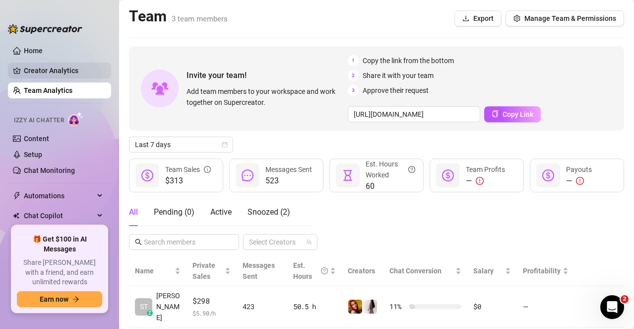
click at [49, 69] on link "Creator Analytics" at bounding box center [63, 71] width 79 height 16
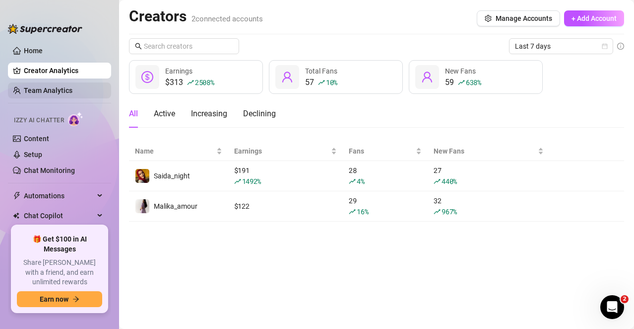
click at [50, 90] on link "Team Analytics" at bounding box center [48, 90] width 49 height 8
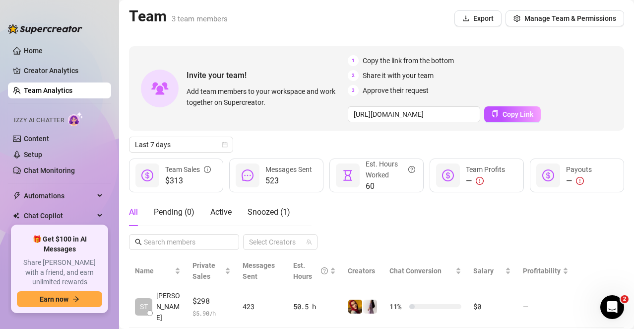
scroll to position [41, 0]
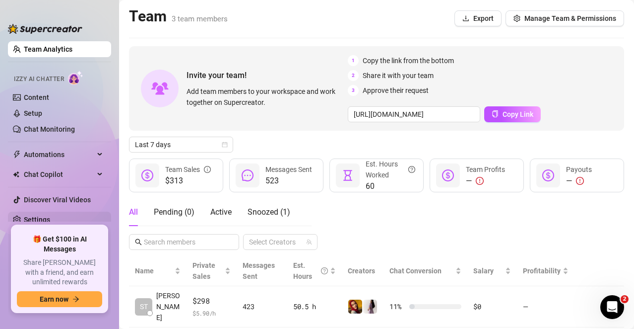
click at [38, 219] on link "Settings" at bounding box center [37, 219] width 26 height 8
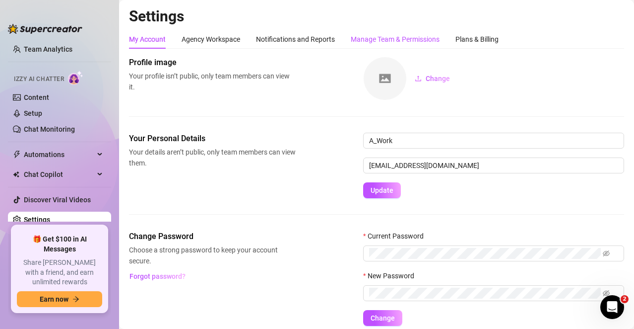
click at [363, 35] on div "Manage Team & Permissions" at bounding box center [395, 39] width 89 height 11
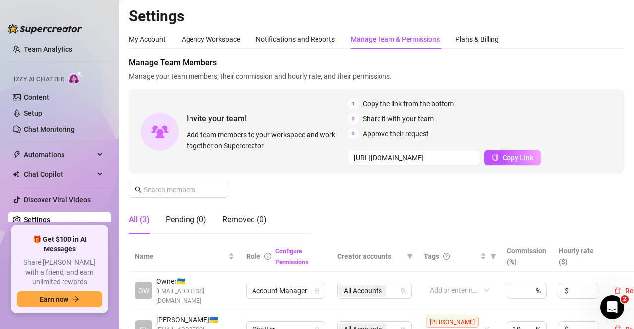
scroll to position [178, 0]
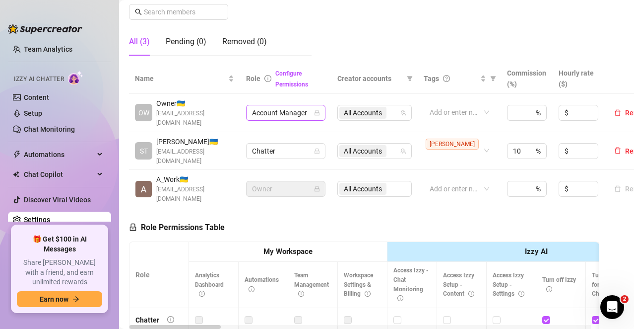
click at [311, 107] on span "Account Manager" at bounding box center [286, 112] width 68 height 15
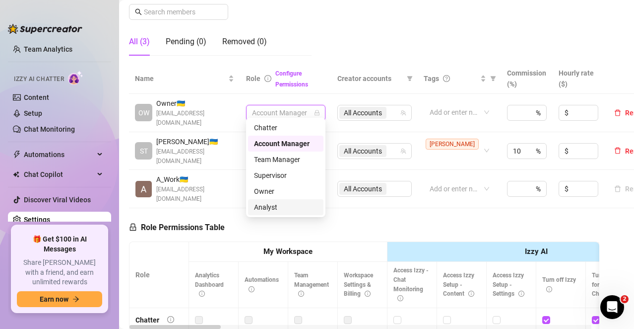
click at [272, 207] on div "Analyst" at bounding box center [286, 207] width 64 height 11
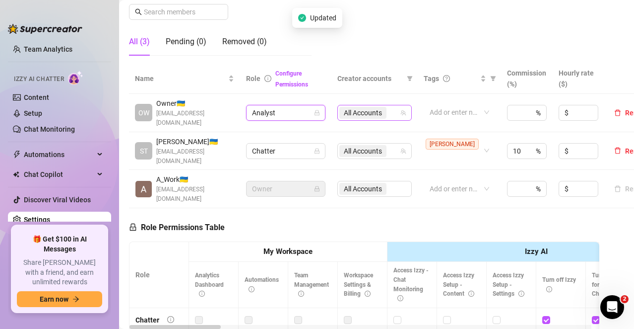
click at [370, 110] on span "All Accounts" at bounding box center [363, 112] width 38 height 11
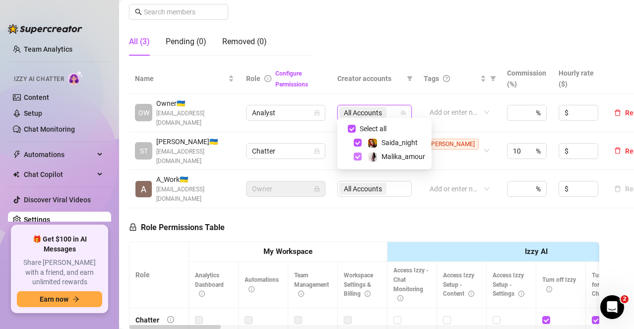
click at [359, 157] on span "Select tree node" at bounding box center [358, 156] width 8 height 8
checkbox input "false"
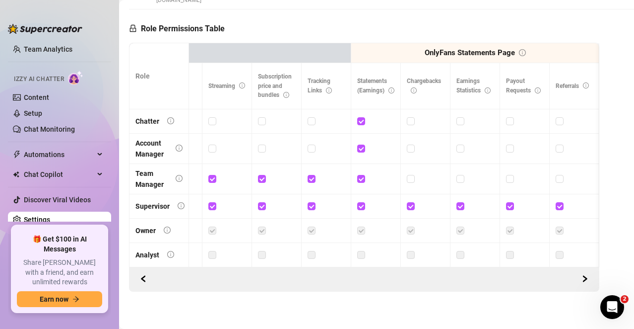
scroll to position [0, 0]
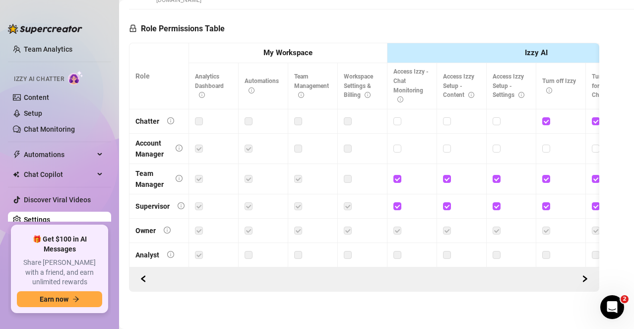
click at [244, 243] on td at bounding box center [264, 255] width 50 height 24
click at [281, 249] on div at bounding box center [263, 254] width 37 height 11
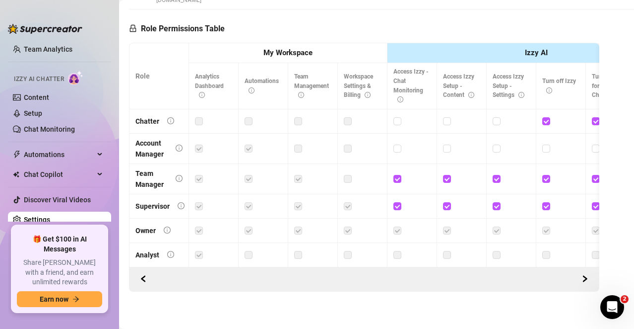
drag, startPoint x: 281, startPoint y: 236, endPoint x: 369, endPoint y: 235, distance: 87.4
click at [286, 243] on td at bounding box center [264, 255] width 50 height 24
click at [369, 249] on div at bounding box center [362, 254] width 37 height 11
click at [370, 249] on div at bounding box center [362, 254] width 37 height 11
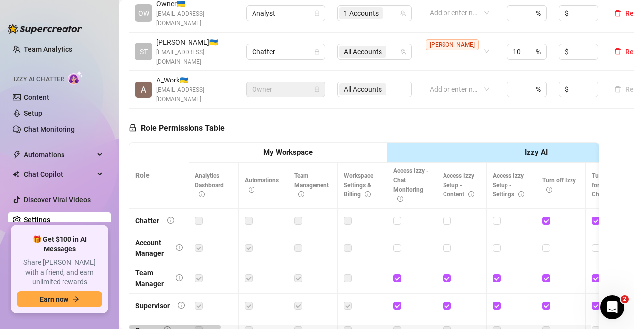
scroll to position [277, 30]
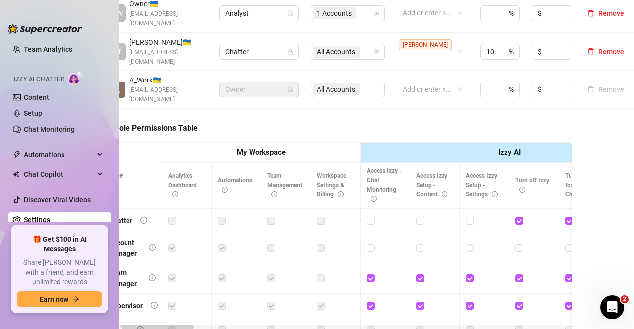
drag, startPoint x: 179, startPoint y: 315, endPoint x: 197, endPoint y: 315, distance: 17.9
click at [197, 322] on div at bounding box center [186, 330] width 37 height 16
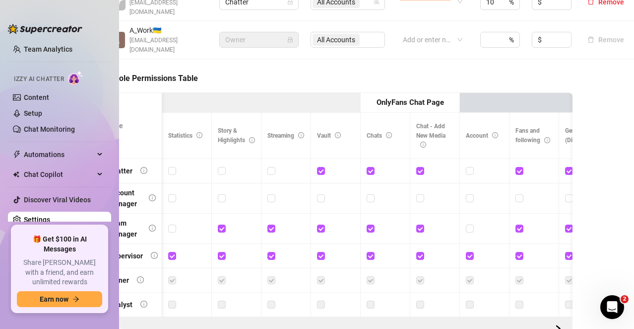
scroll to position [0, 1149]
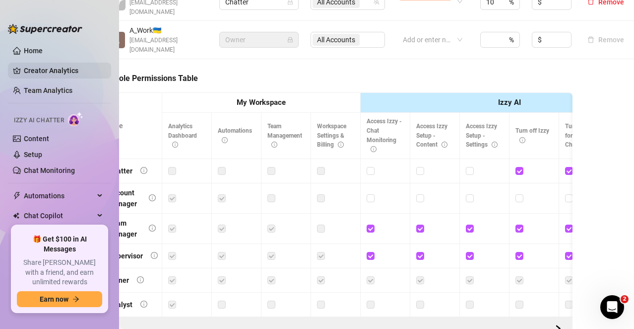
click at [62, 70] on link "Creator Analytics" at bounding box center [63, 71] width 79 height 16
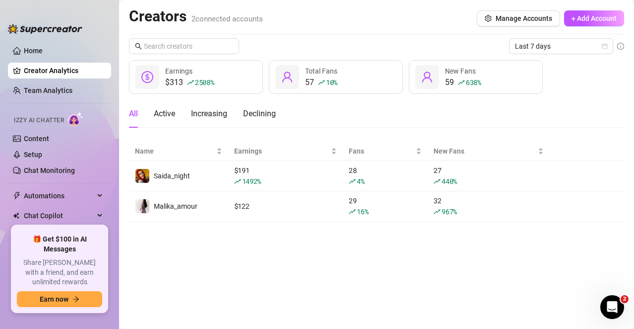
scroll to position [41, 0]
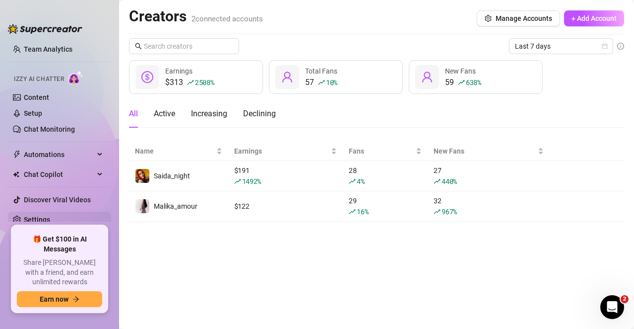
click at [35, 219] on link "Settings" at bounding box center [37, 219] width 26 height 8
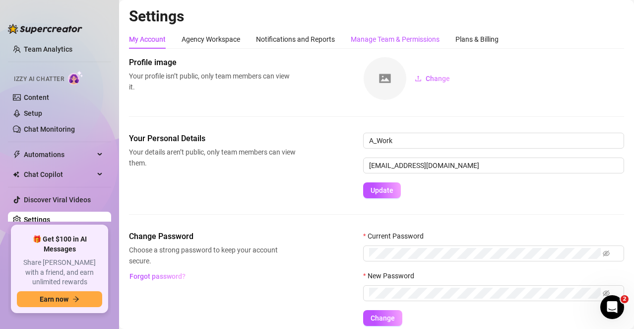
click at [416, 41] on div "Manage Team & Permissions" at bounding box center [395, 39] width 89 height 11
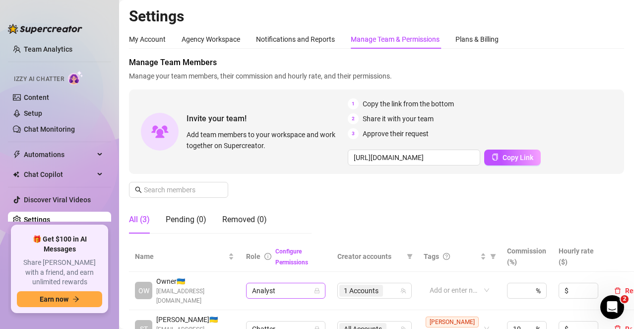
scroll to position [178, 0]
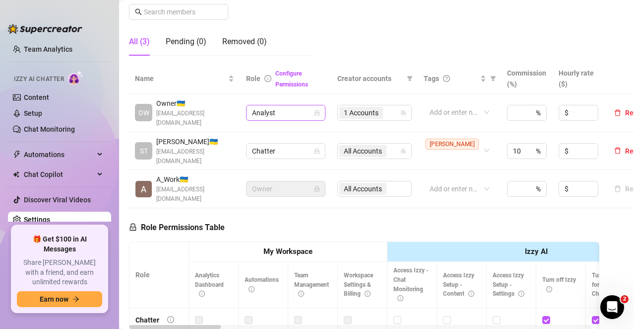
click at [289, 107] on span "Analyst" at bounding box center [286, 112] width 68 height 15
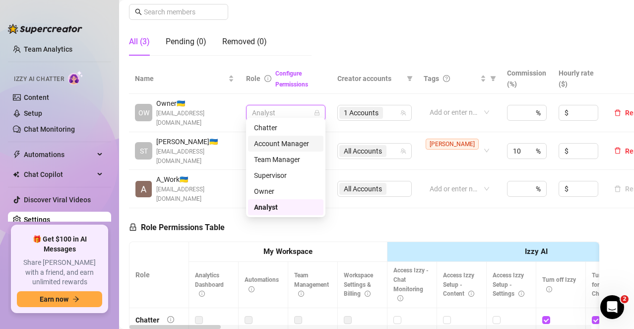
click at [295, 144] on div "Account Manager" at bounding box center [286, 143] width 64 height 11
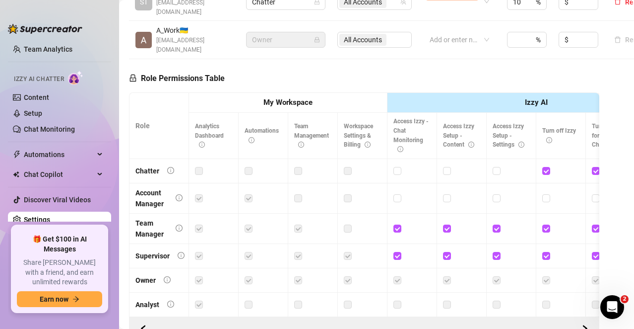
scroll to position [0, 0]
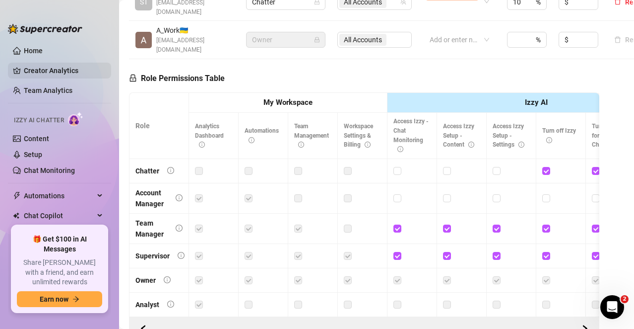
click at [59, 69] on link "Creator Analytics" at bounding box center [63, 71] width 79 height 16
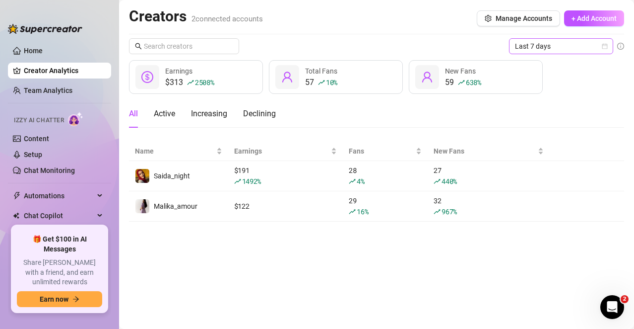
click at [553, 46] on span "Last 7 days" at bounding box center [561, 46] width 92 height 15
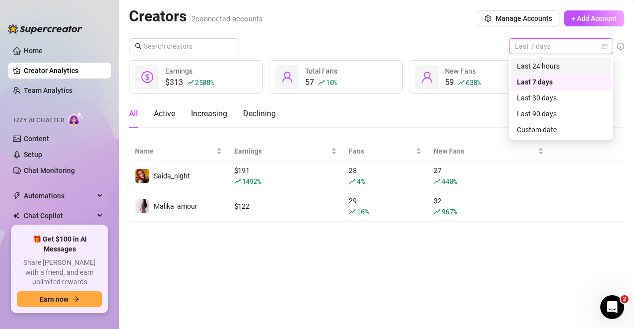
click at [549, 63] on div "Last 24 hours" at bounding box center [561, 66] width 88 height 11
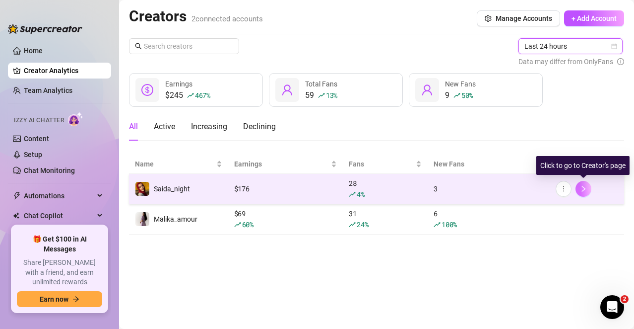
click at [588, 188] on button "button" at bounding box center [584, 189] width 16 height 16
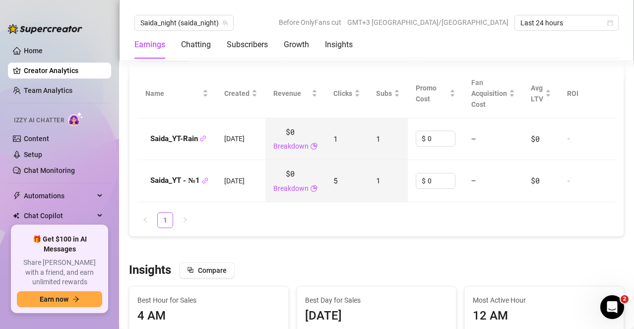
scroll to position [1042, 0]
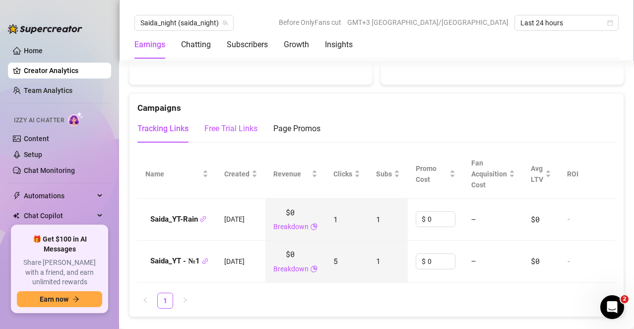
click at [225, 127] on div "Free Trial Links" at bounding box center [231, 129] width 53 height 12
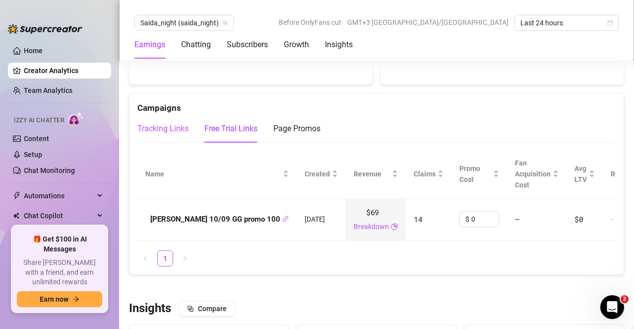
click at [174, 128] on div "Tracking Links" at bounding box center [163, 129] width 51 height 12
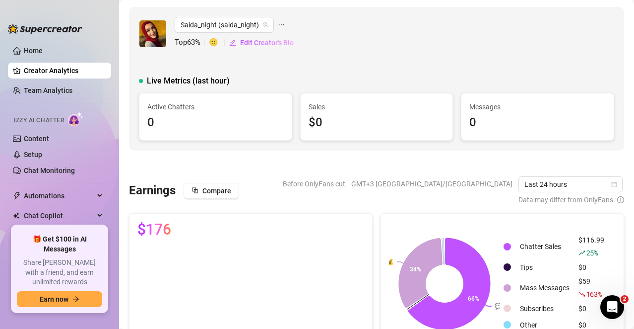
scroll to position [41, 0]
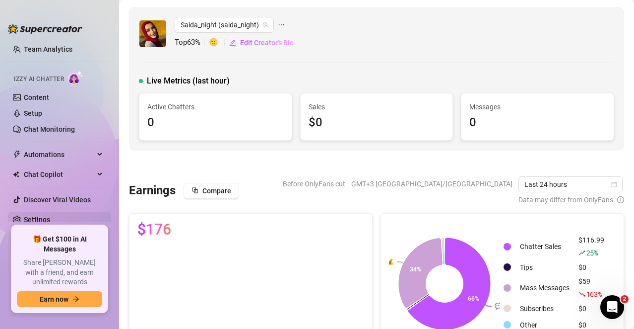
click at [40, 218] on link "Settings" at bounding box center [37, 219] width 26 height 8
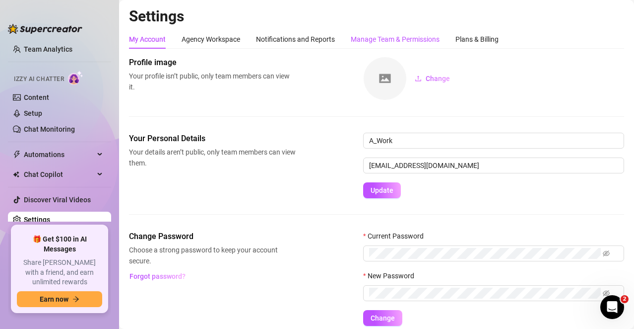
drag, startPoint x: 395, startPoint y: 38, endPoint x: 634, endPoint y: 91, distance: 245.1
click at [395, 38] on div "Manage Team & Permissions" at bounding box center [395, 39] width 89 height 11
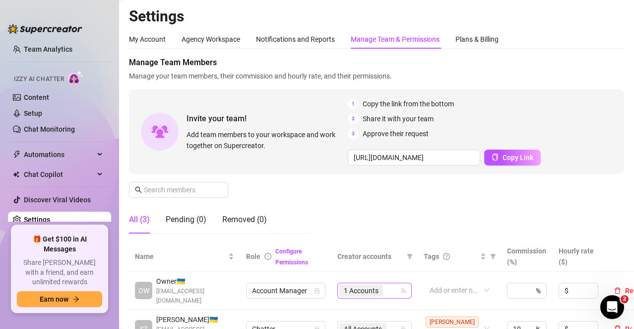
scroll to position [199, 0]
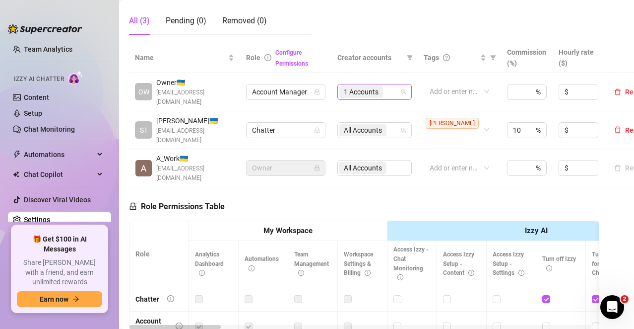
click at [379, 86] on span "1 Accounts" at bounding box center [361, 91] width 35 height 11
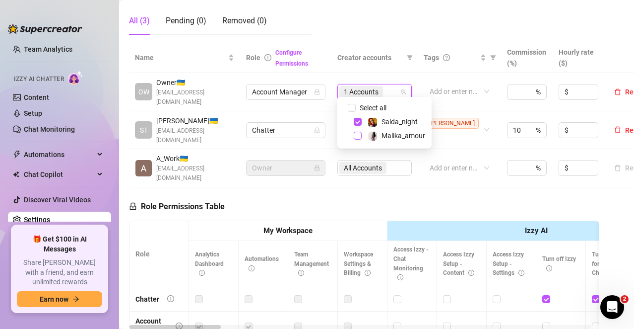
click at [362, 136] on div "Malika_amour" at bounding box center [384, 136] width 89 height 12
click at [359, 136] on span "Select tree node" at bounding box center [358, 136] width 8 height 8
checkbox input "true"
click at [405, 187] on div "Role Permissions Table Role My Workspace Izzy AI OnlyFans Side Menu OnlyFans Ch…" at bounding box center [364, 330] width 471 height 286
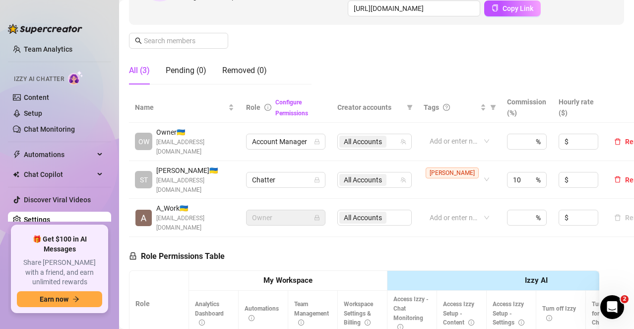
scroll to position [0, 0]
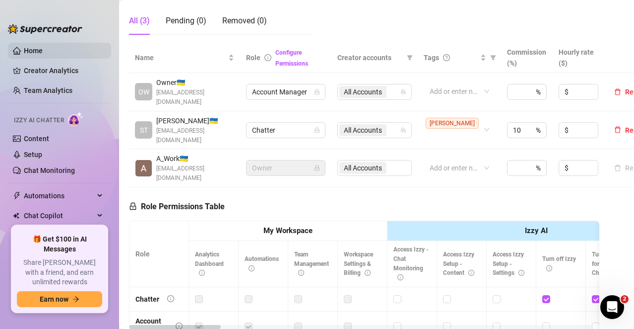
click at [40, 52] on link "Home" at bounding box center [33, 51] width 19 height 8
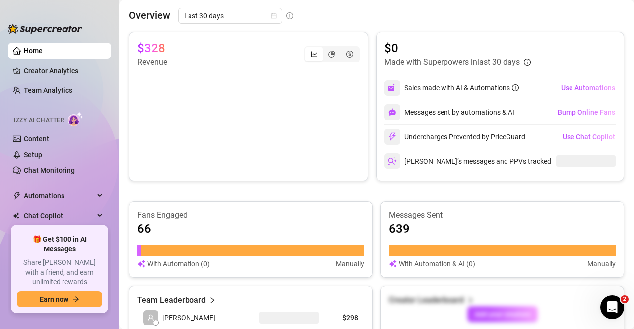
click at [40, 50] on link "Home" at bounding box center [33, 51] width 19 height 8
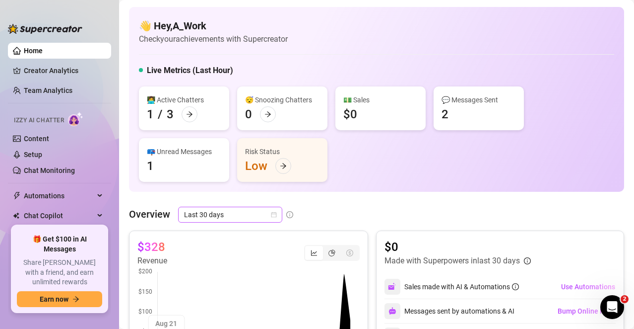
click at [264, 219] on span "Last 30 days" at bounding box center [230, 214] width 92 height 15
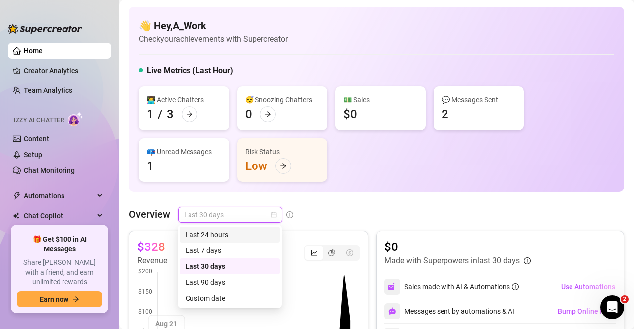
click at [212, 236] on div "Last 24 hours" at bounding box center [230, 234] width 88 height 11
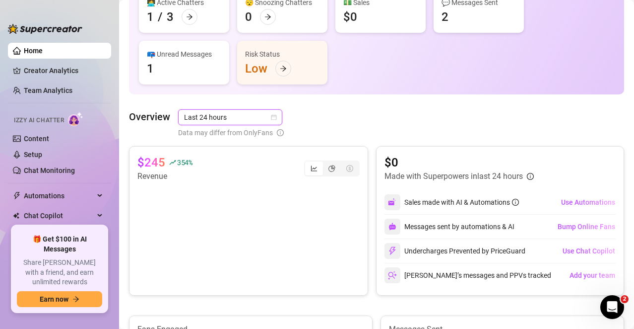
scroll to position [99, 0]
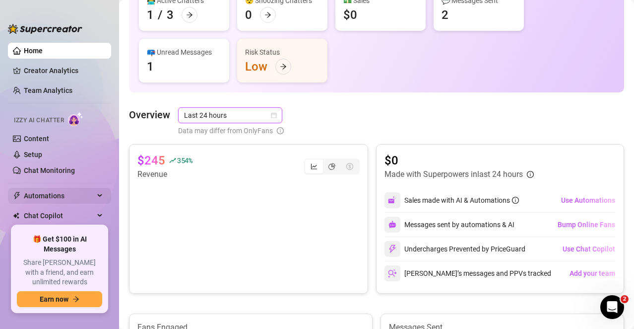
click at [51, 200] on span "Automations" at bounding box center [59, 196] width 70 height 16
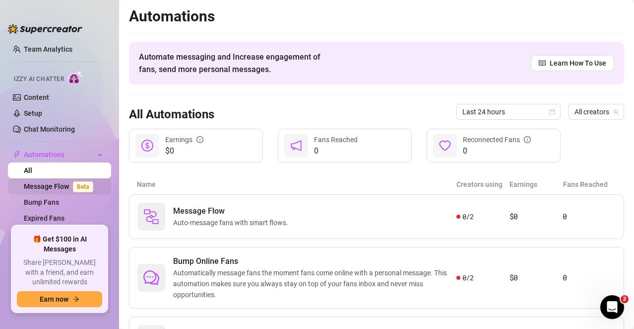
click at [61, 185] on link "Message Flow Beta" at bounding box center [60, 186] width 73 height 8
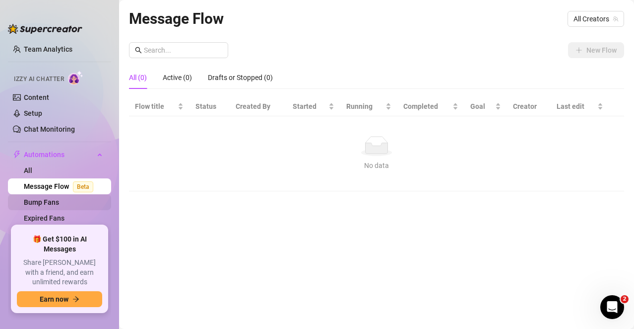
drag, startPoint x: 51, startPoint y: 200, endPoint x: 57, endPoint y: 202, distance: 6.1
click at [52, 200] on link "Bump Fans" at bounding box center [41, 202] width 35 height 8
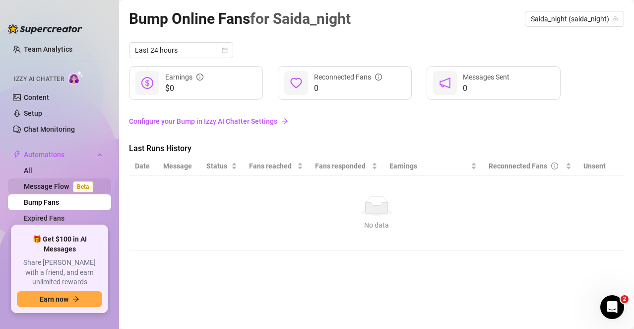
click at [50, 185] on link "Message Flow Beta" at bounding box center [60, 186] width 73 height 8
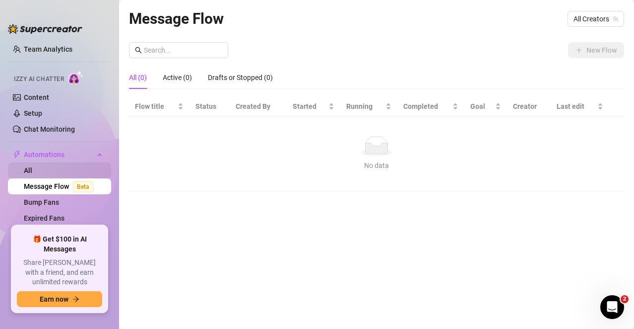
click at [32, 174] on link "All" at bounding box center [28, 170] width 8 height 8
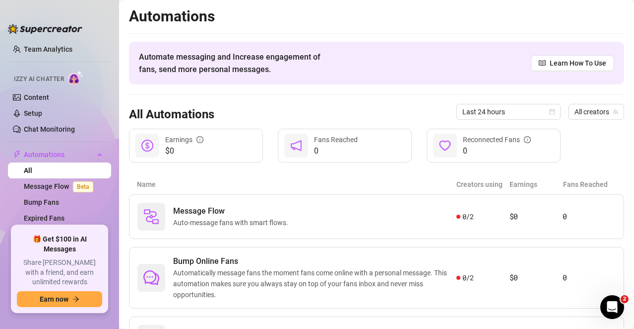
scroll to position [105, 0]
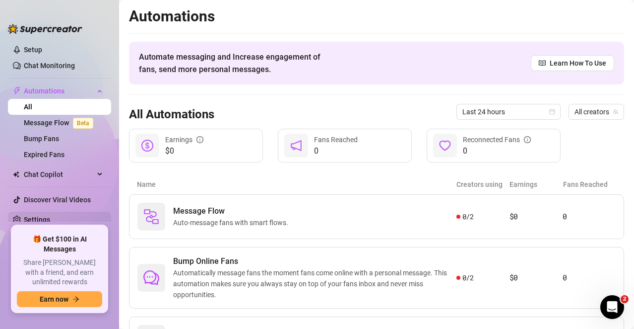
click at [44, 216] on link "Settings" at bounding box center [37, 219] width 26 height 8
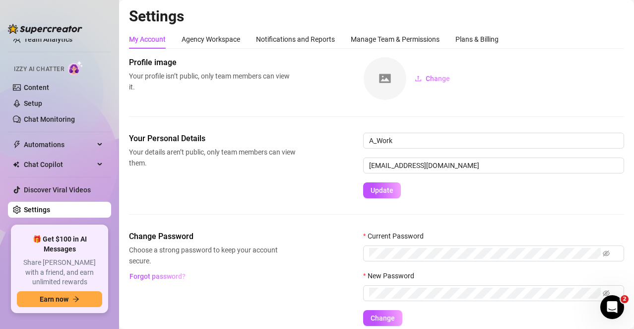
scroll to position [42, 0]
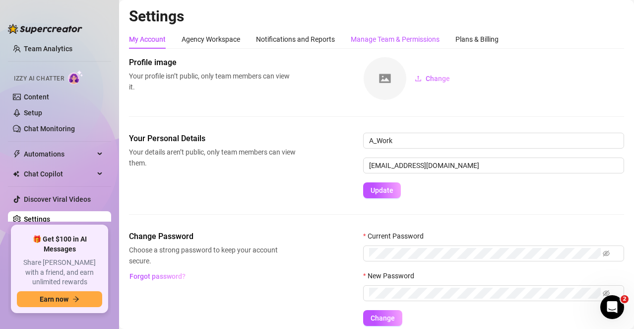
click at [406, 37] on div "Manage Team & Permissions" at bounding box center [395, 39] width 89 height 11
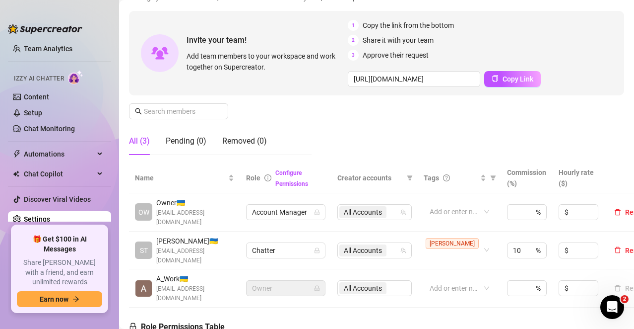
scroll to position [0, 81]
click at [299, 207] on span "Account Manager" at bounding box center [286, 212] width 68 height 15
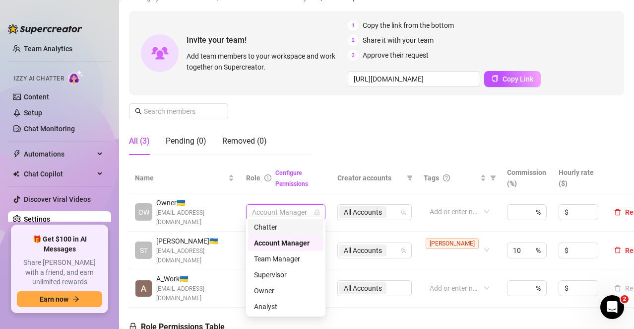
click at [264, 225] on div "Chatter" at bounding box center [286, 226] width 64 height 11
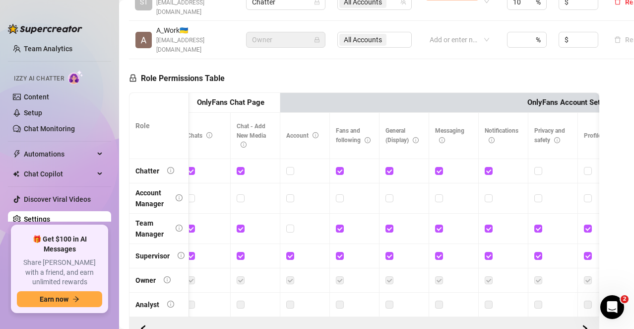
scroll to position [0, 1424]
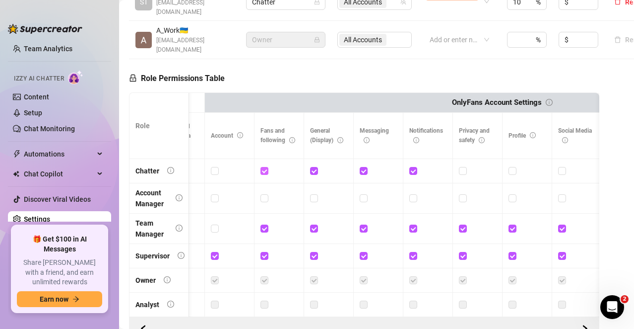
click at [264, 167] on input "checkbox" at bounding box center [264, 170] width 7 height 7
checkbox input "false"
click at [313, 167] on span at bounding box center [314, 171] width 8 height 8
click at [313, 167] on input "checkbox" at bounding box center [313, 170] width 7 height 7
checkbox input "false"
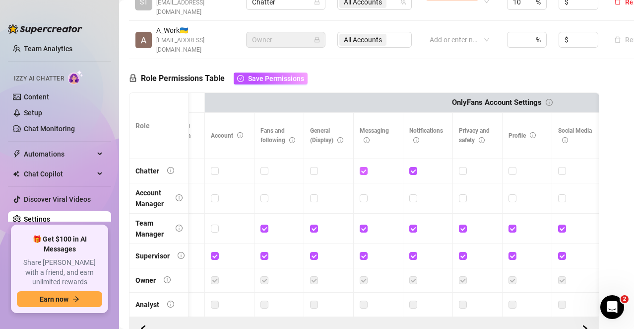
click at [364, 167] on input "checkbox" at bounding box center [363, 170] width 7 height 7
checkbox input "false"
click at [413, 167] on input "checkbox" at bounding box center [413, 170] width 7 height 7
checkbox input "false"
click at [257, 74] on span "Save Permissions" at bounding box center [276, 78] width 56 height 8
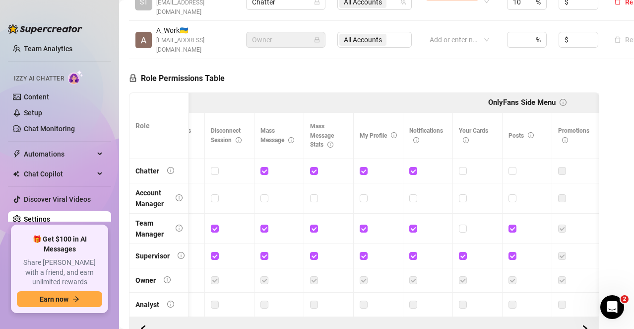
scroll to position [0, 523]
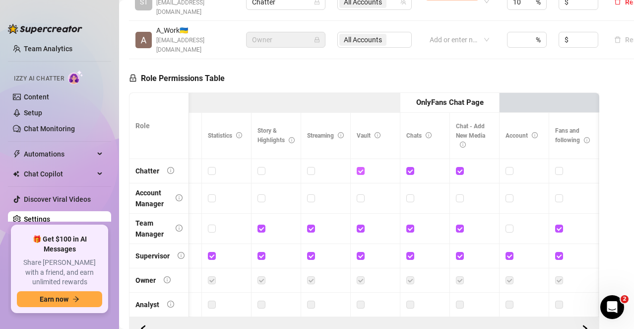
click at [362, 167] on input "checkbox" at bounding box center [360, 170] width 7 height 7
checkbox input "false"
click at [255, 74] on span "Save Permissions" at bounding box center [276, 78] width 56 height 8
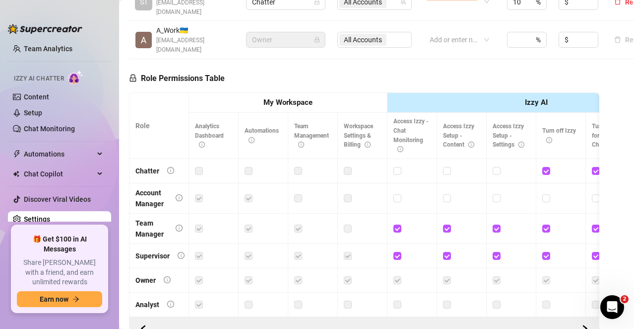
scroll to position [128, 0]
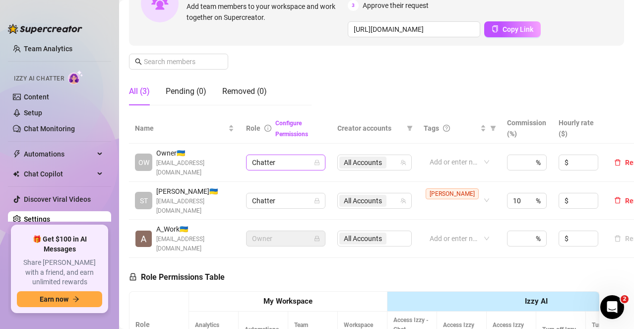
click at [295, 157] on span "Chatter" at bounding box center [286, 162] width 68 height 15
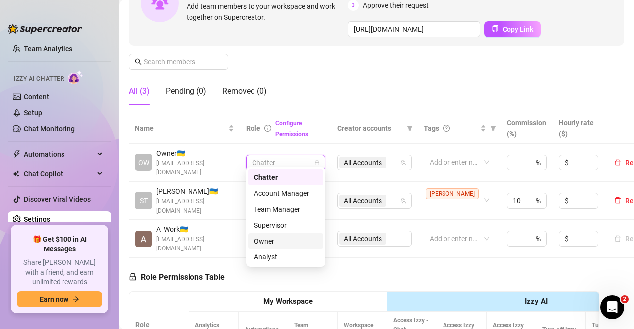
click at [267, 242] on div "Owner" at bounding box center [286, 240] width 64 height 11
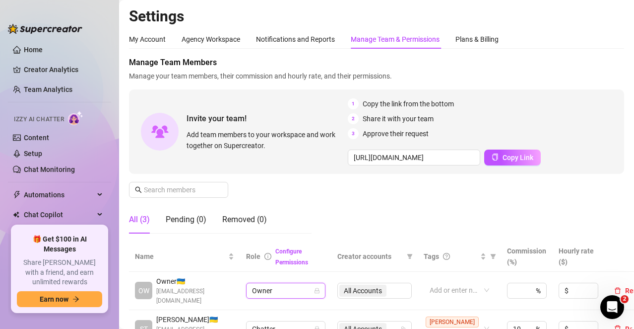
scroll to position [0, 0]
click at [70, 77] on link "Creator Analytics" at bounding box center [63, 71] width 79 height 16
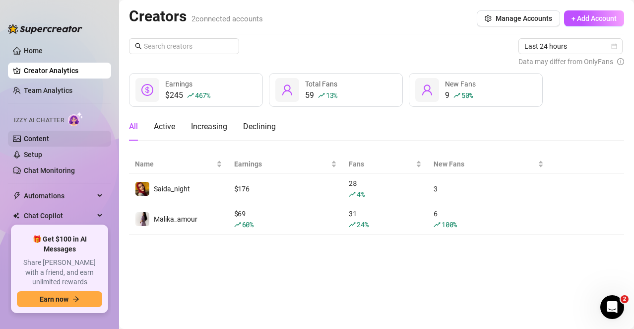
click at [46, 135] on link "Content" at bounding box center [36, 139] width 25 height 8
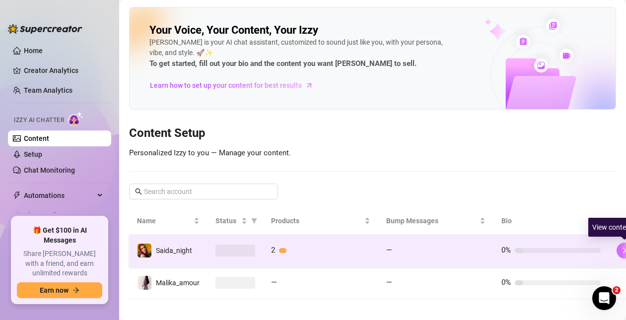
click at [619, 245] on button "button" at bounding box center [625, 251] width 16 height 16
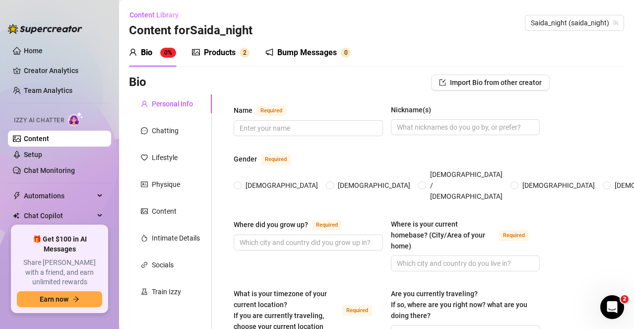
click at [226, 50] on div "Products" at bounding box center [220, 53] width 32 height 12
